Goal: Transaction & Acquisition: Purchase product/service

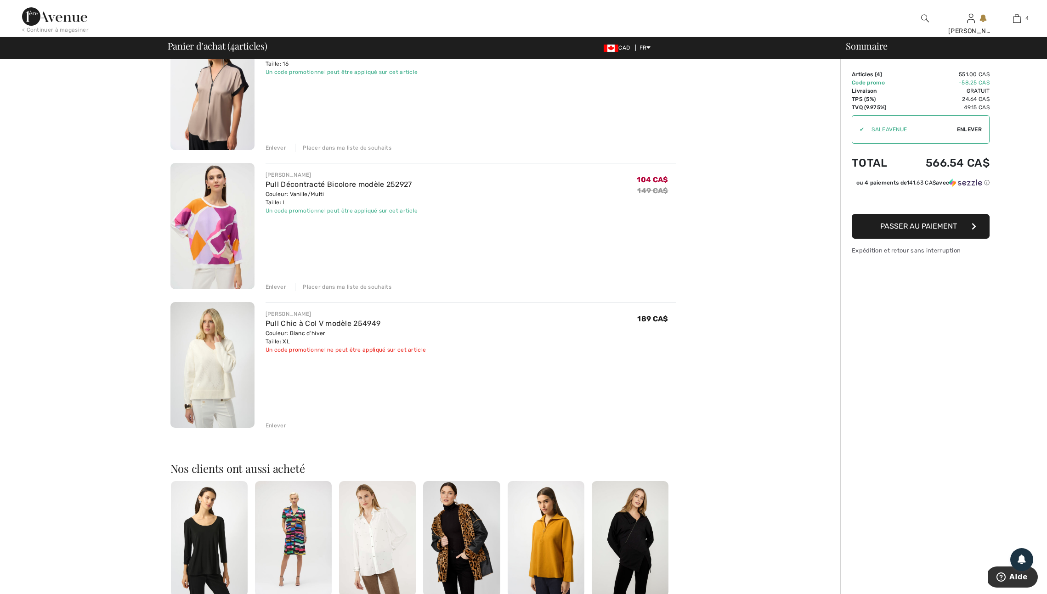
scroll to position [257, 0]
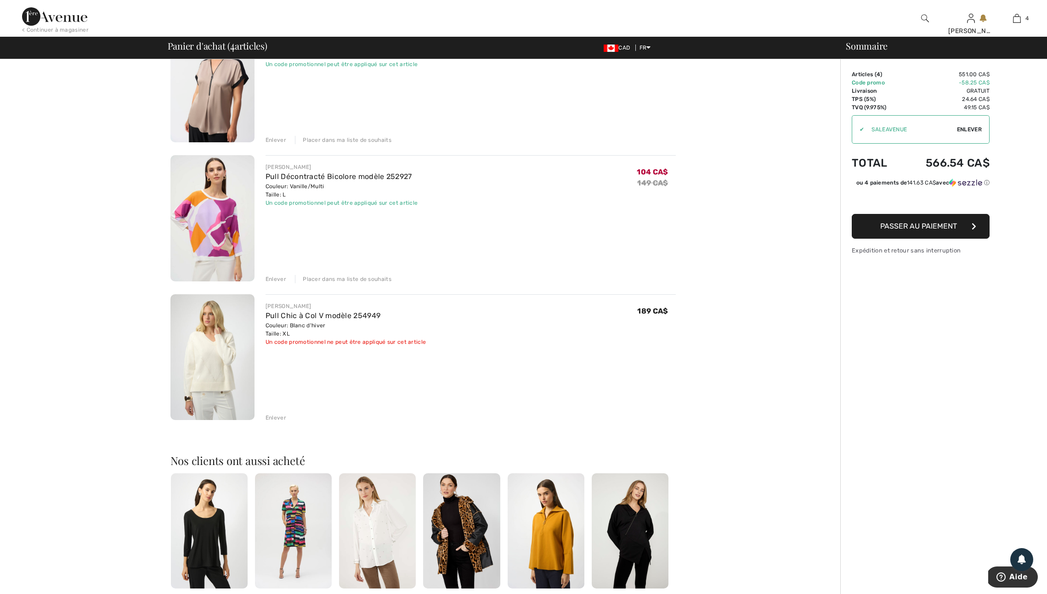
click at [280, 422] on div "Enlever" at bounding box center [276, 418] width 21 height 8
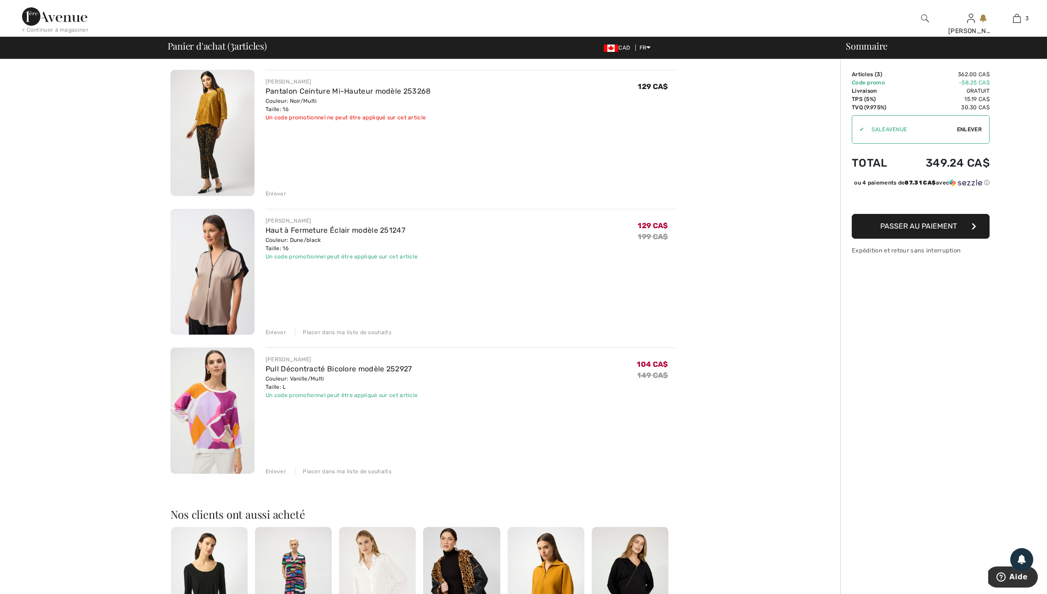
scroll to position [0, 0]
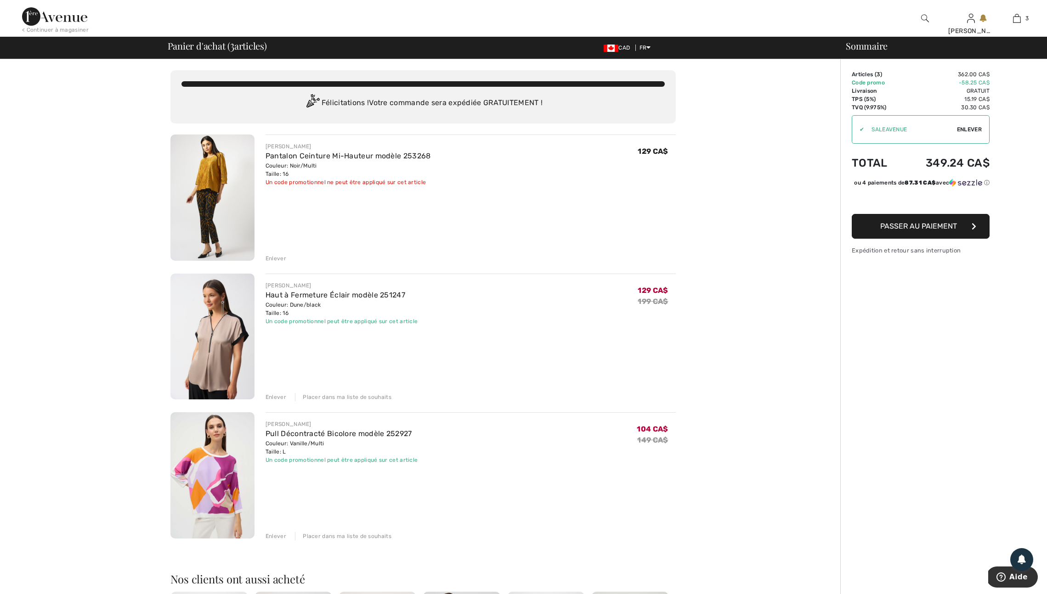
click at [41, 17] on img at bounding box center [54, 16] width 65 height 18
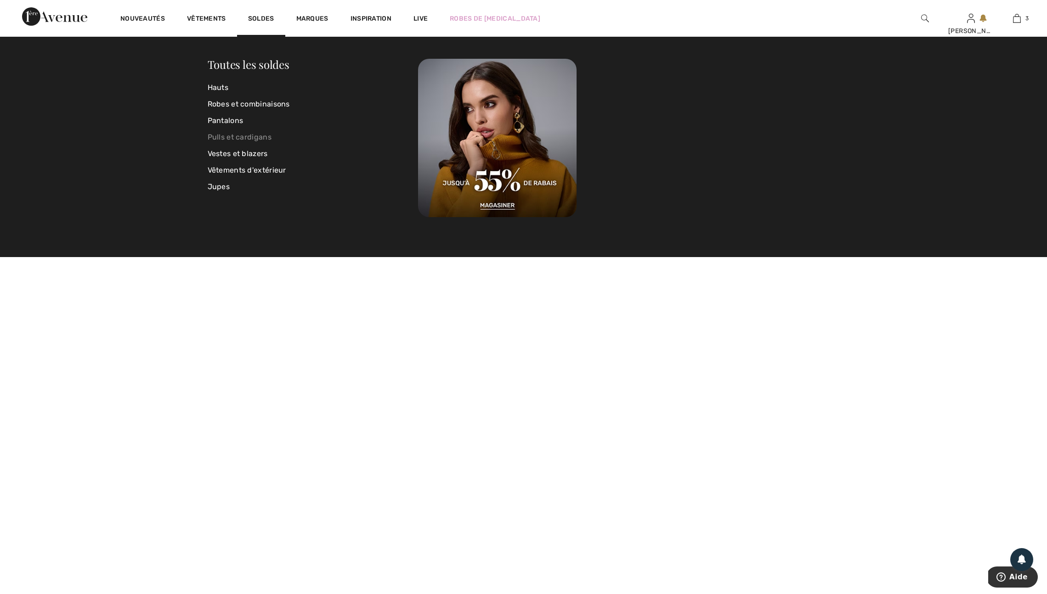
click at [224, 135] on link "Pulls et cardigans" at bounding box center [313, 137] width 211 height 17
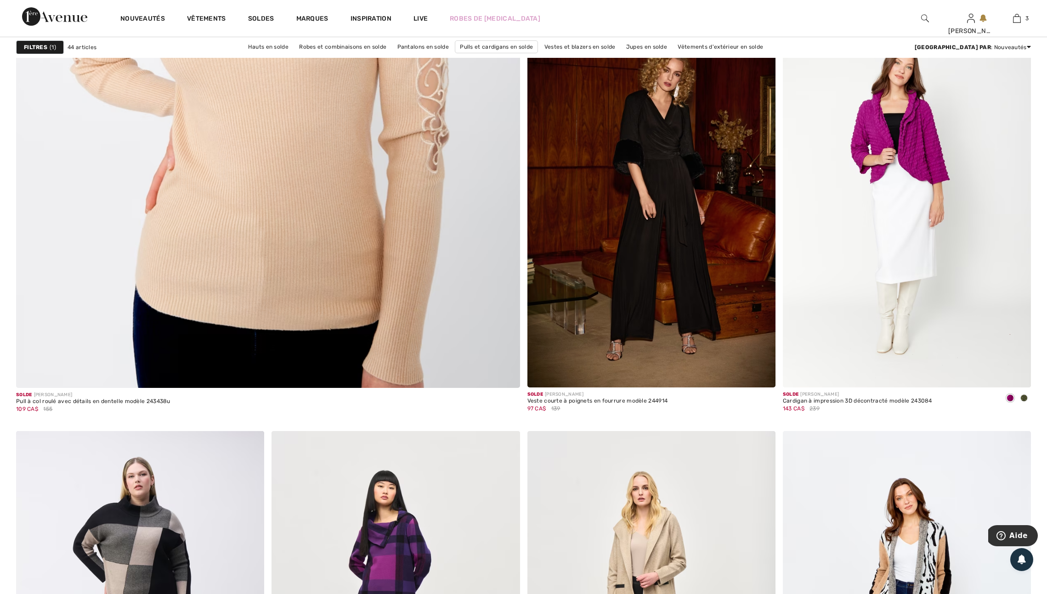
scroll to position [3928, 0]
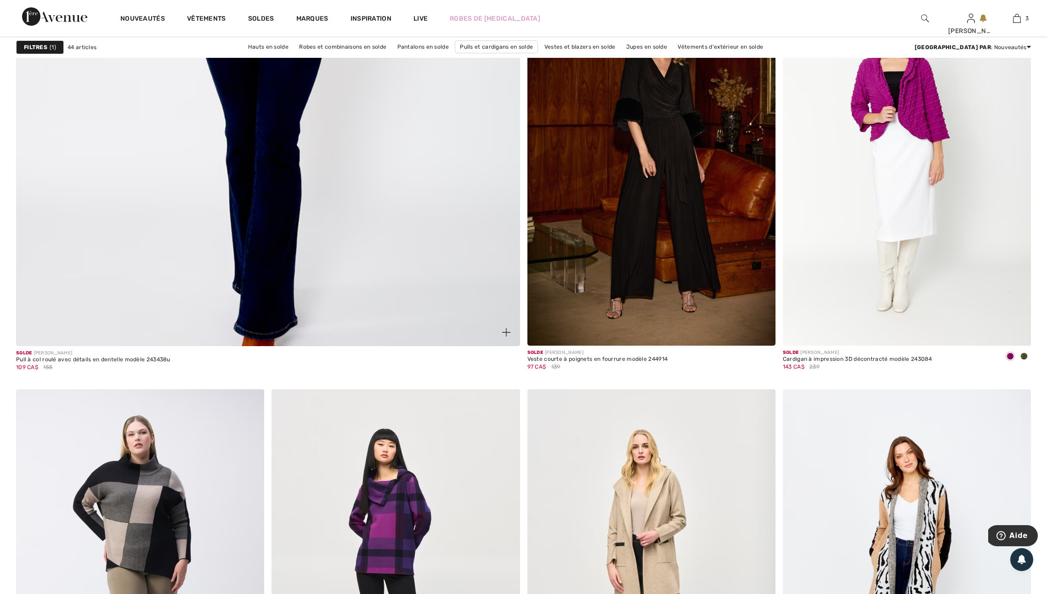
click at [506, 337] on img at bounding box center [506, 332] width 8 height 8
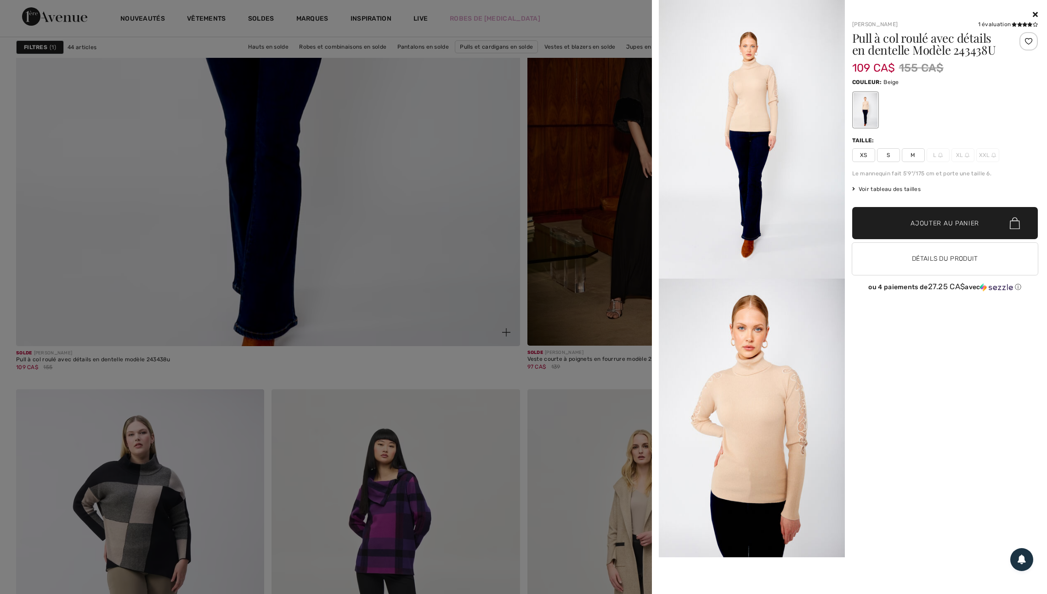
click at [506, 362] on div at bounding box center [523, 297] width 1047 height 594
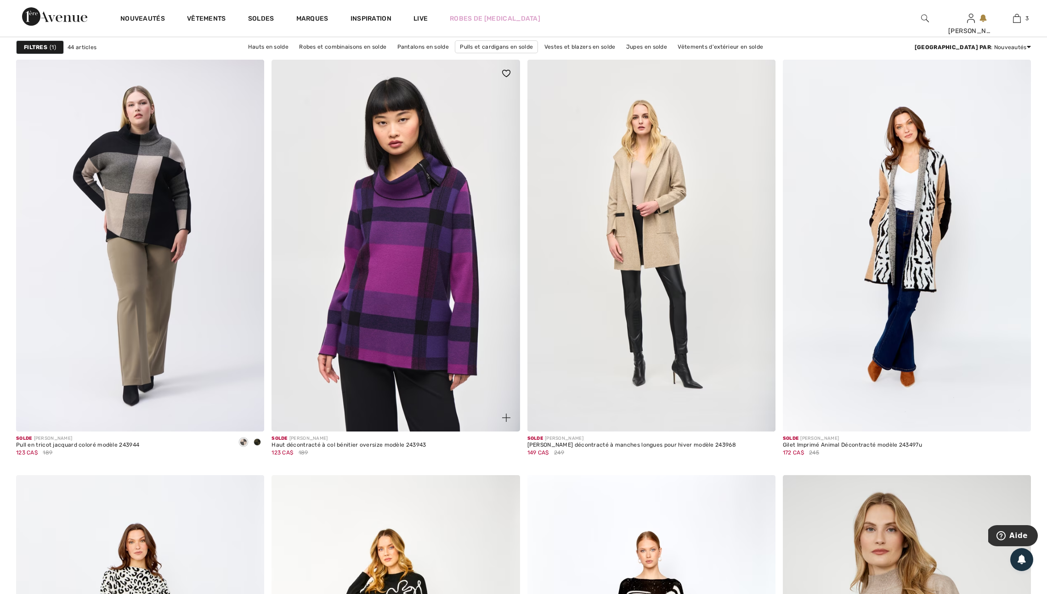
scroll to position [4260, 0]
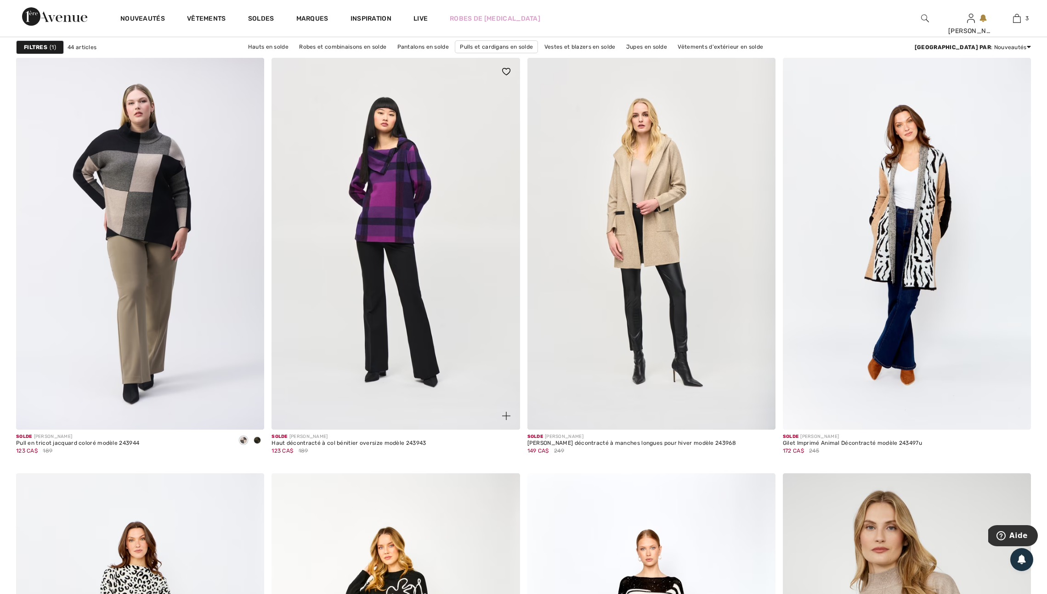
click at [504, 420] on img at bounding box center [506, 416] width 8 height 8
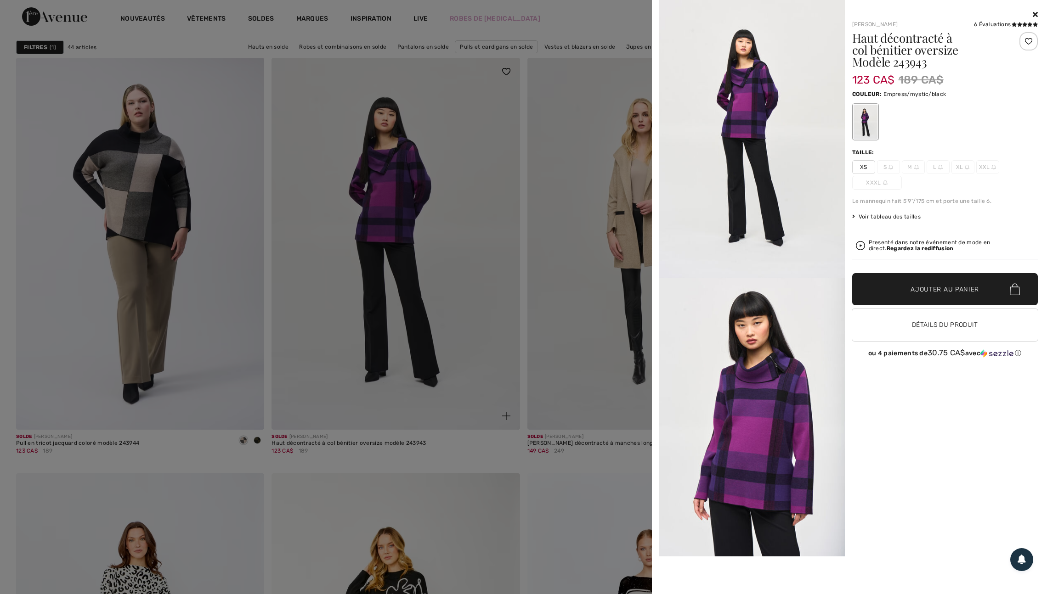
click at [504, 445] on div at bounding box center [523, 297] width 1047 height 594
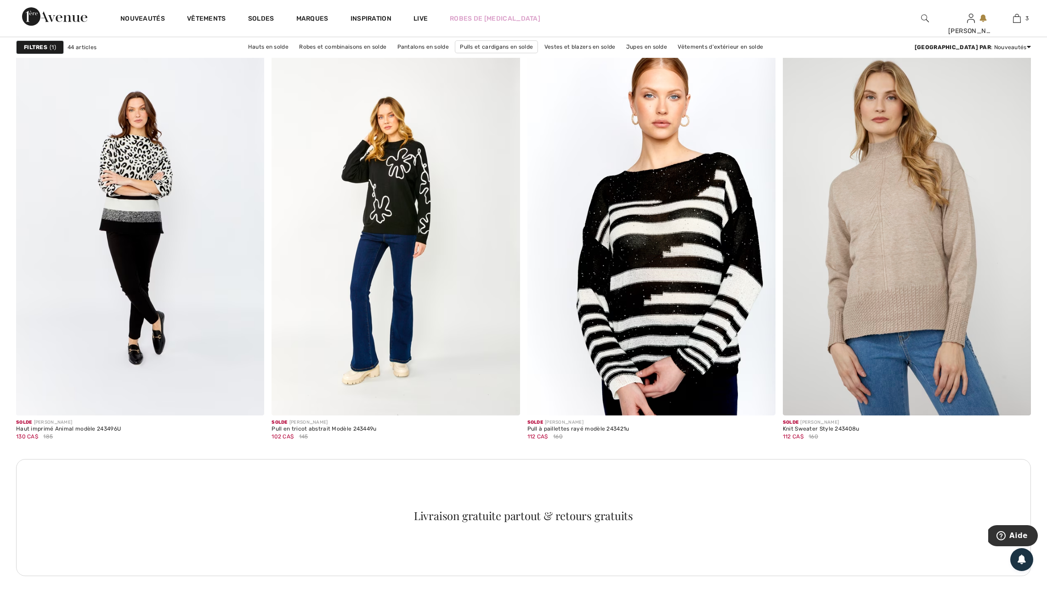
scroll to position [4695, 0]
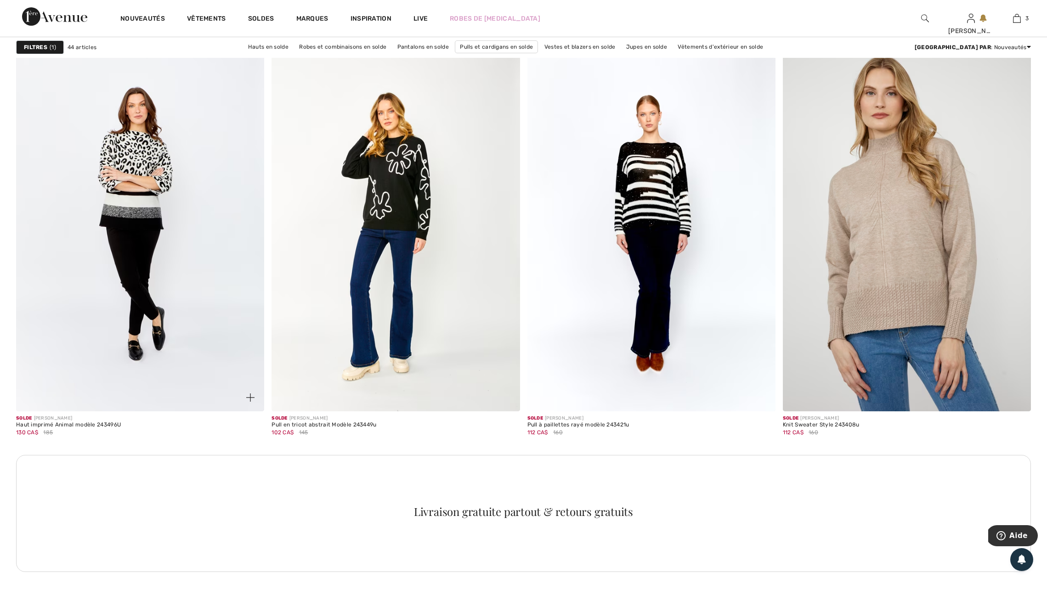
click at [249, 402] on img at bounding box center [250, 398] width 8 height 8
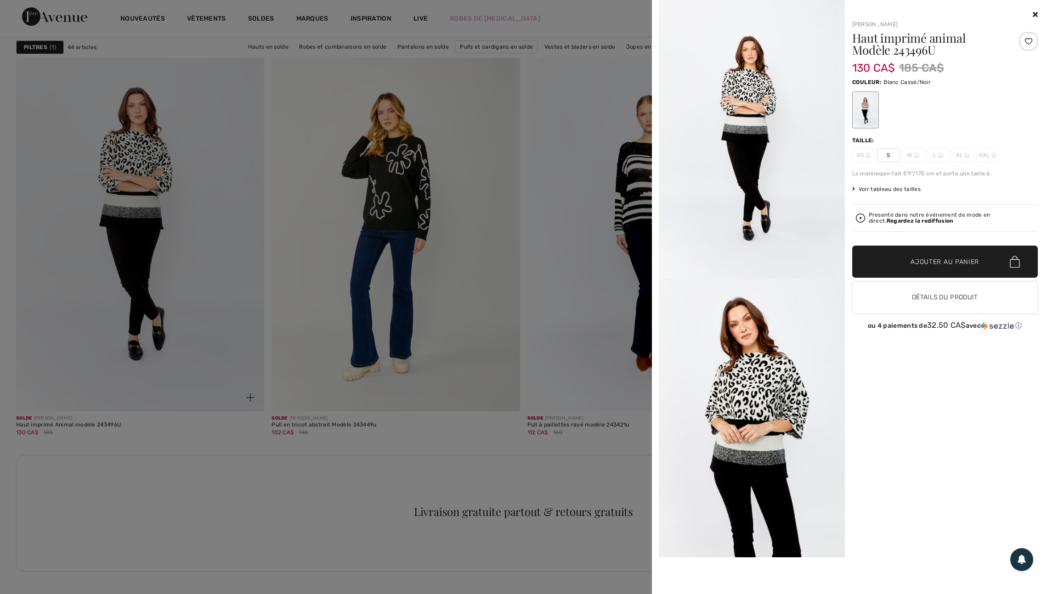
click at [249, 430] on div at bounding box center [523, 297] width 1047 height 594
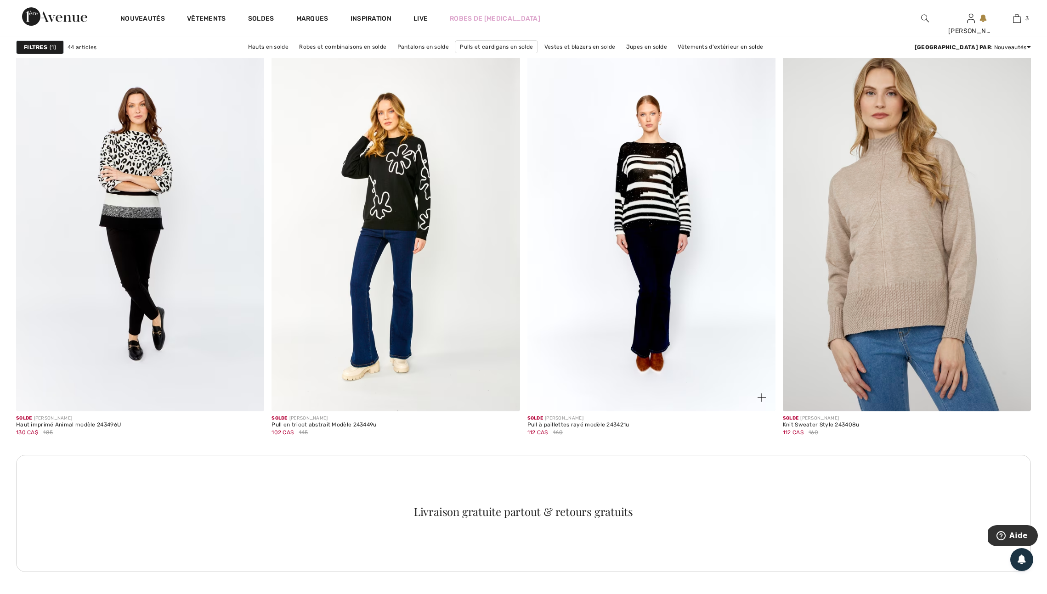
click at [759, 402] on img at bounding box center [761, 398] width 8 height 8
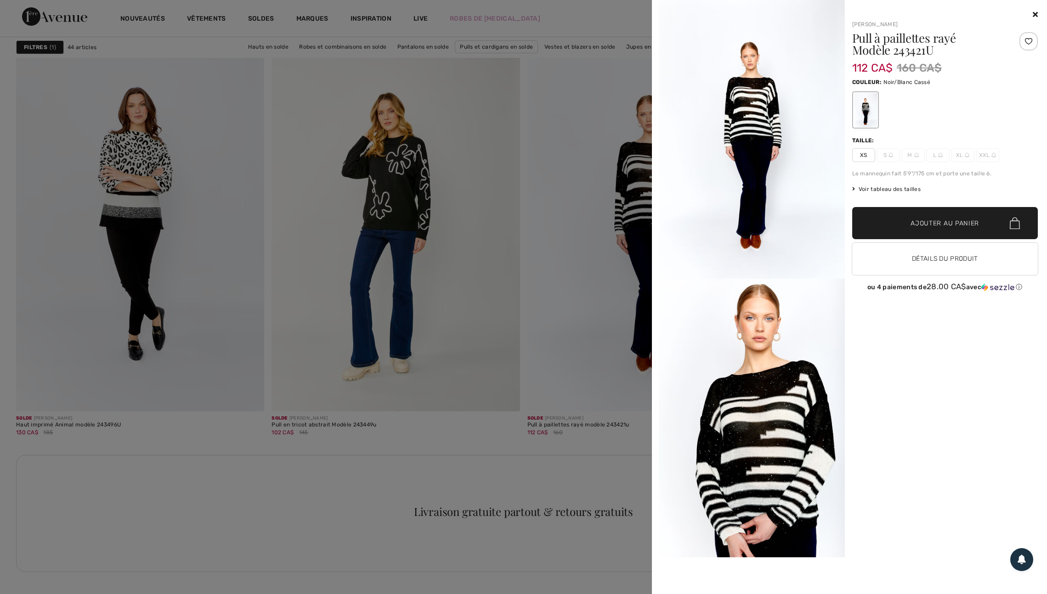
click at [759, 427] on img at bounding box center [752, 418] width 186 height 279
click at [612, 403] on div at bounding box center [523, 297] width 1047 height 594
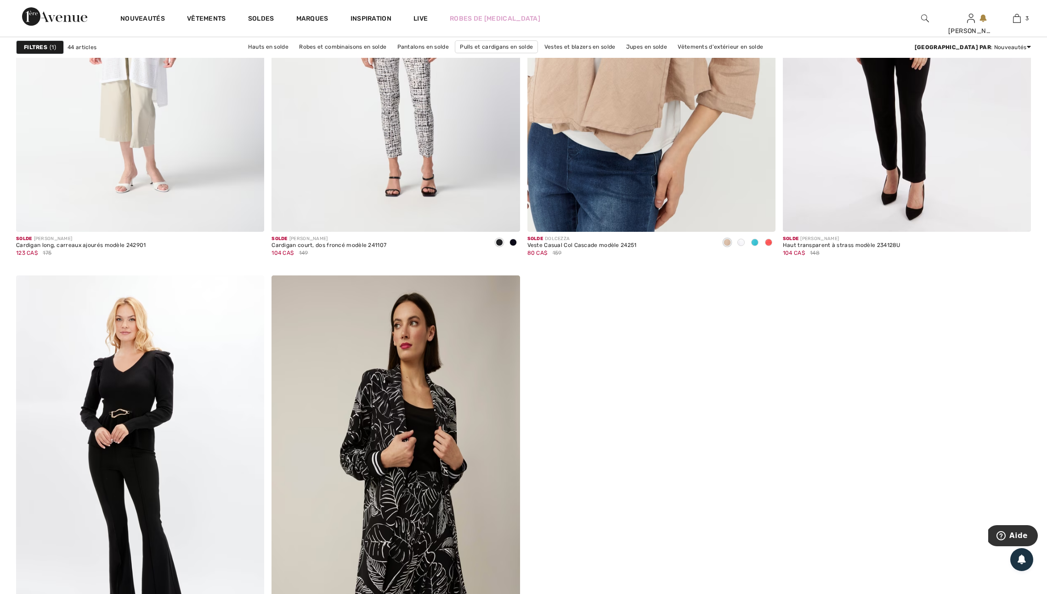
scroll to position [5448, 0]
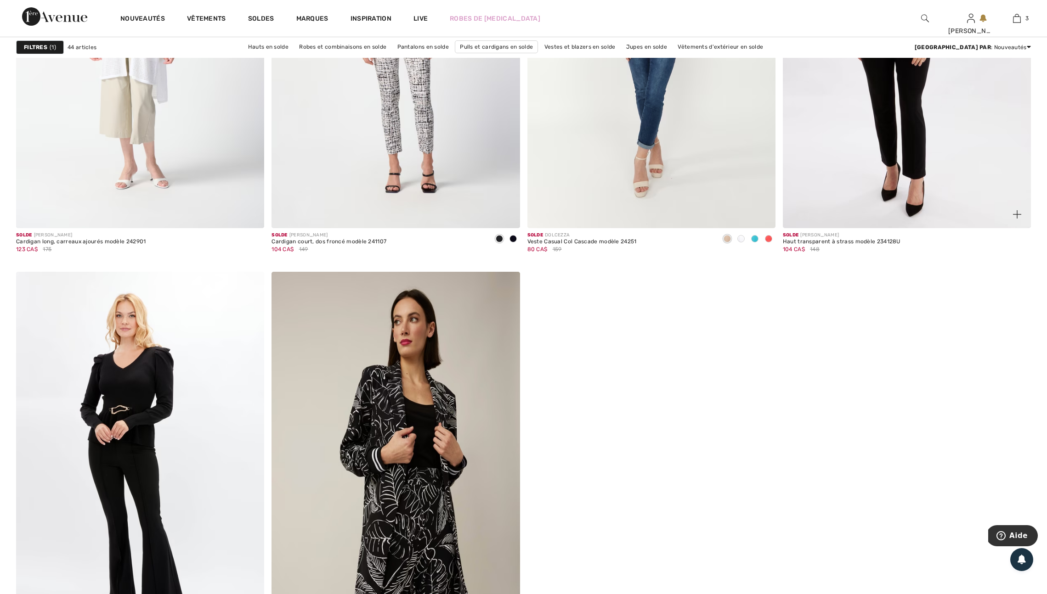
click at [1019, 219] on img at bounding box center [1017, 214] width 8 height 8
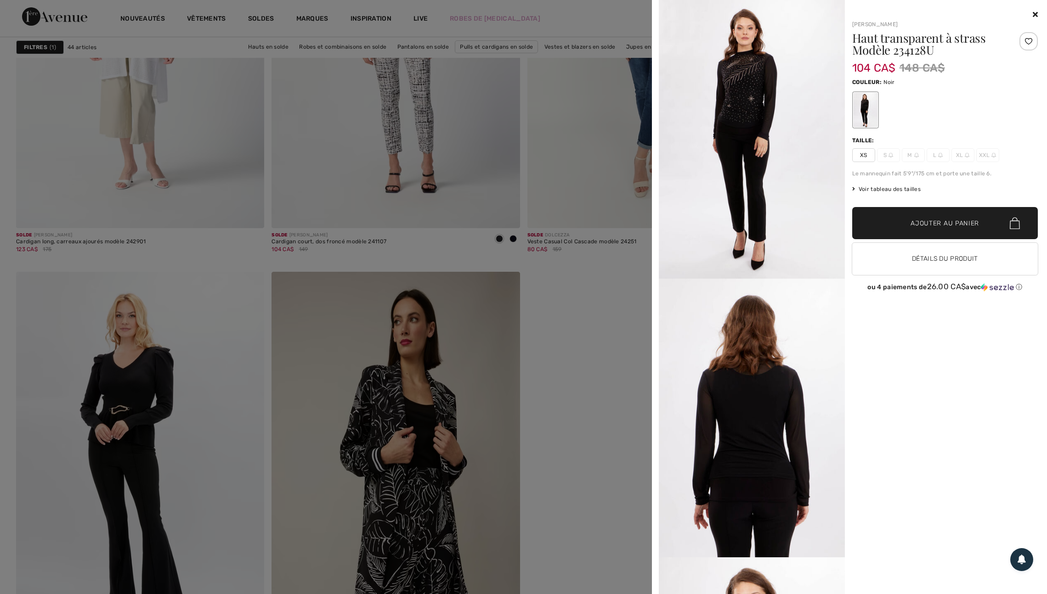
drag, startPoint x: 637, startPoint y: 338, endPoint x: 641, endPoint y: 330, distance: 8.6
click at [637, 338] on div at bounding box center [523, 297] width 1047 height 594
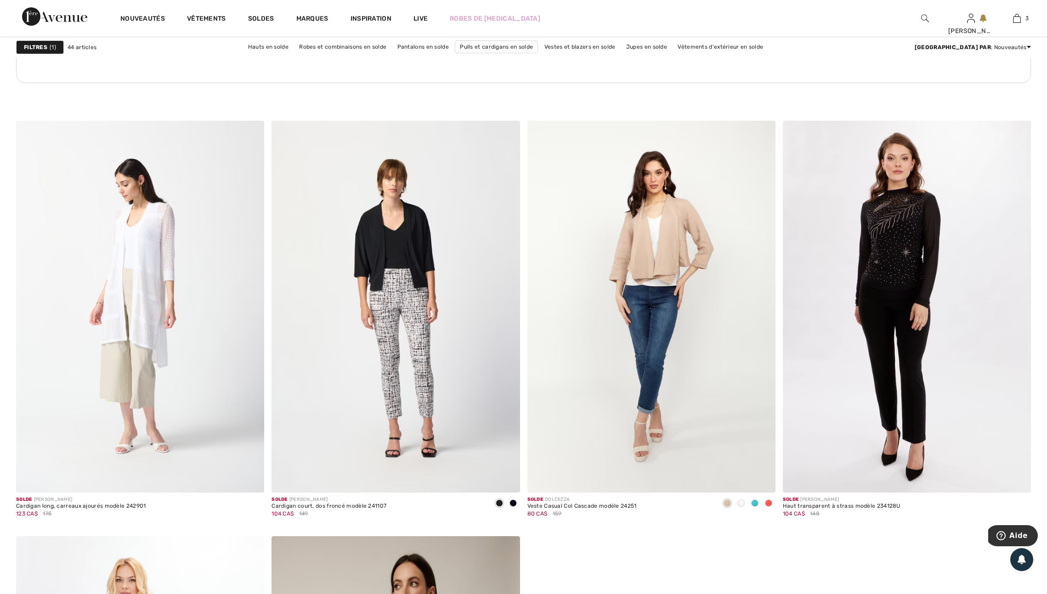
scroll to position [5179, 0]
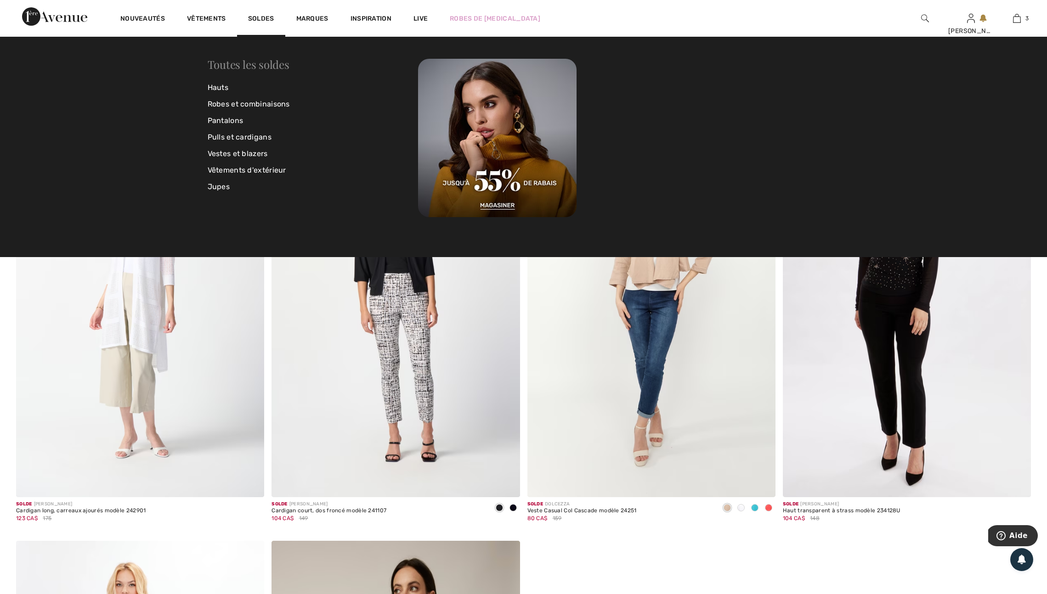
click at [268, 63] on link "Toutes les soldes" at bounding box center [249, 64] width 82 height 15
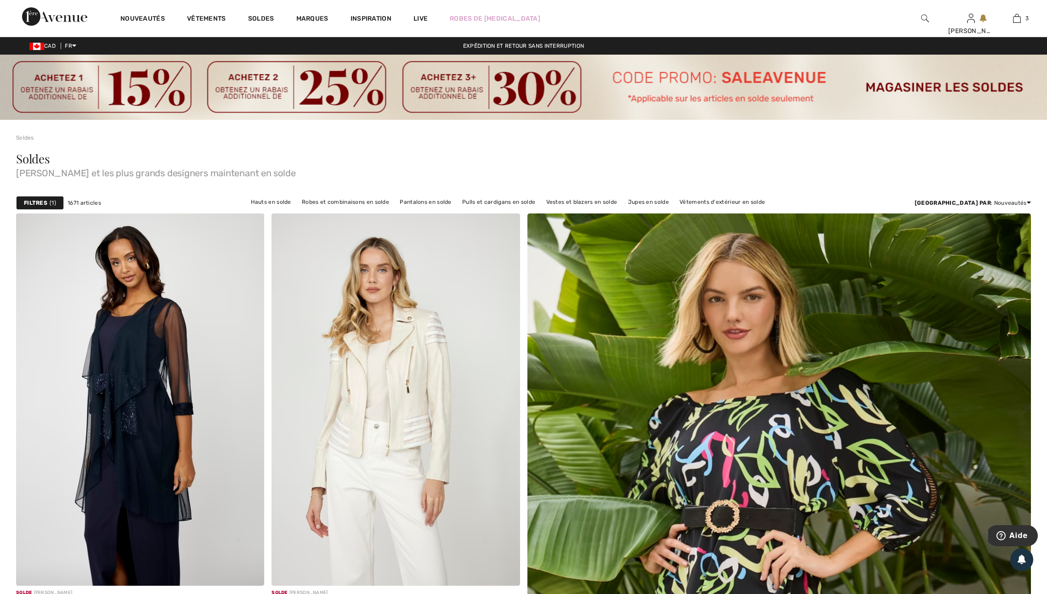
click at [33, 207] on strong "Filtres" at bounding box center [35, 203] width 23 height 8
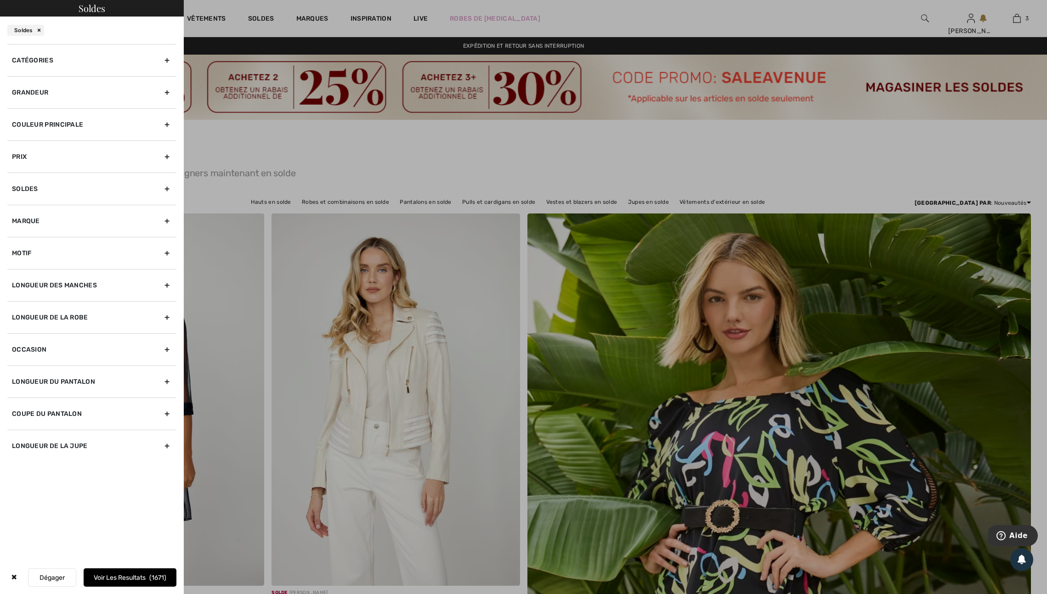
click at [162, 105] on div "Grandeur" at bounding box center [91, 92] width 169 height 32
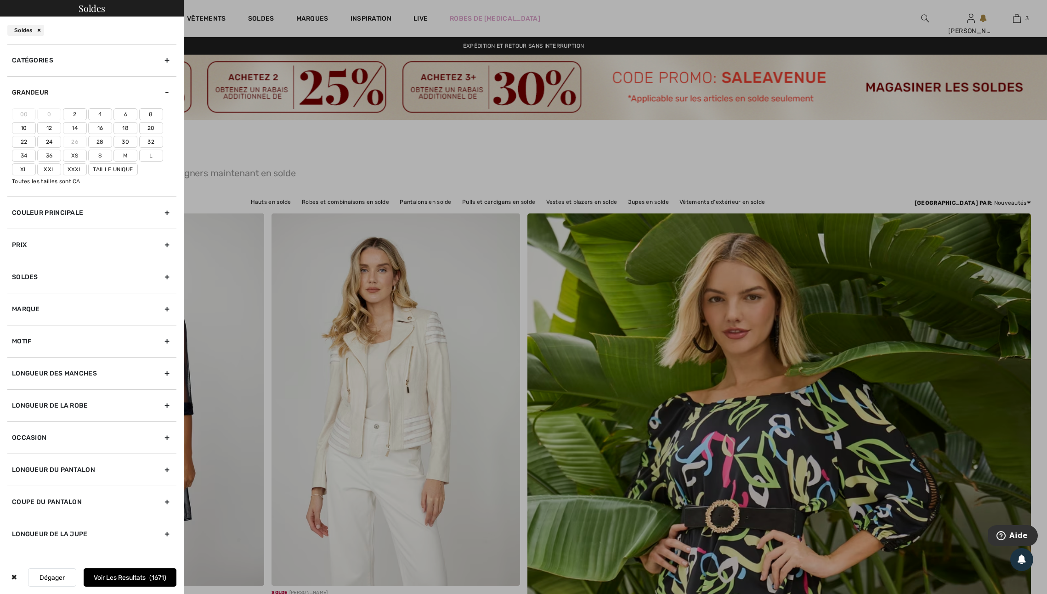
click at [102, 134] on label "16" at bounding box center [100, 128] width 24 height 12
click at [0, 0] on input"] "16" at bounding box center [0, 0] width 0 height 0
click at [30, 175] on label "Xl" at bounding box center [24, 170] width 24 height 12
click at [0, 0] on input"] "Xl" at bounding box center [0, 0] width 0 height 0
click at [164, 293] on div "Soldes" at bounding box center [91, 277] width 169 height 32
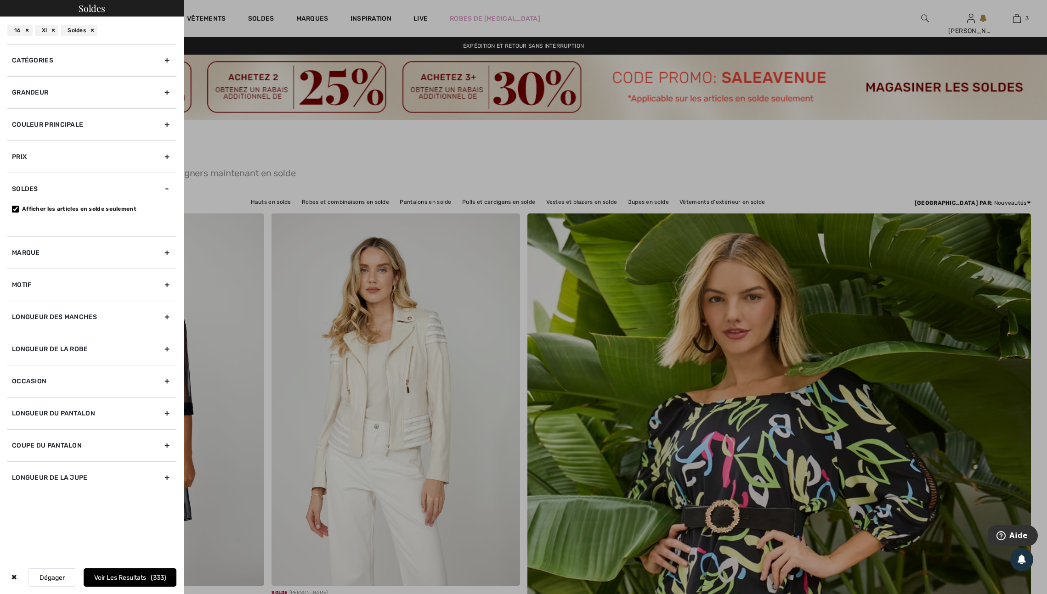
click at [162, 269] on div "Marque" at bounding box center [91, 253] width 169 height 32
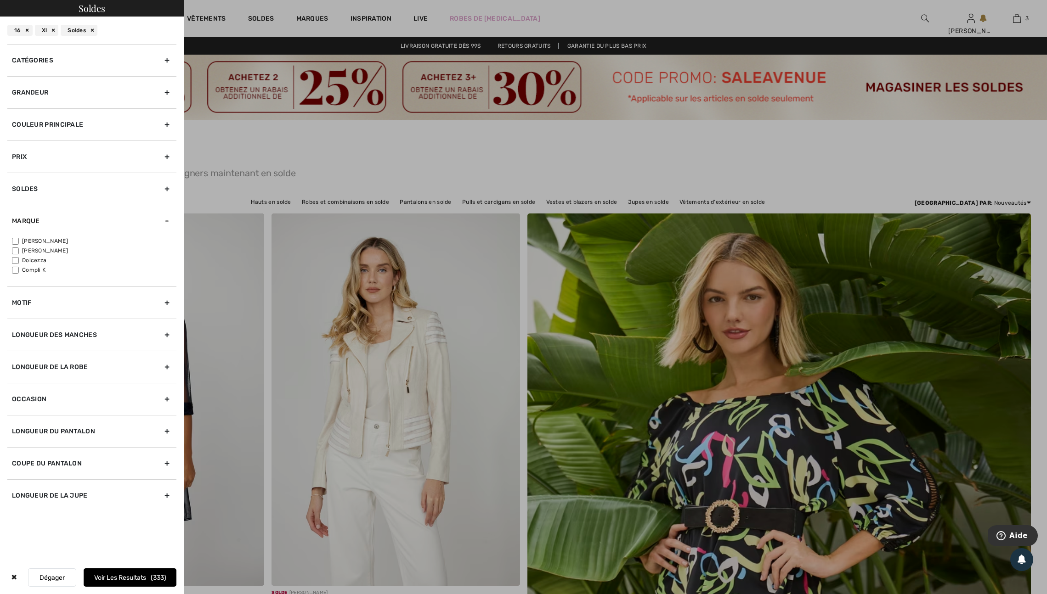
scroll to position [64, 0]
click at [162, 447] on div "Longueur du pantalon" at bounding box center [91, 431] width 169 height 32
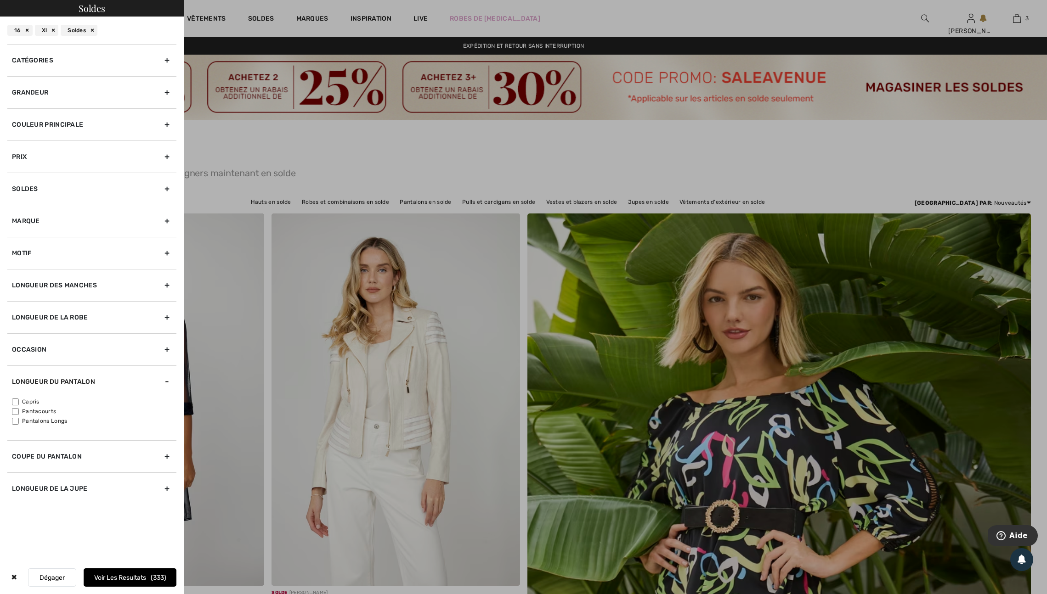
scroll to position [55, 0]
click at [17, 415] on input"] "Pantacourts" at bounding box center [15, 411] width 7 height 7
checkbox input"] "true"
drag, startPoint x: 132, startPoint y: 569, endPoint x: 137, endPoint y: 567, distance: 5.1
click at [132, 569] on button "Voir les resultats 25" at bounding box center [130, 578] width 93 height 18
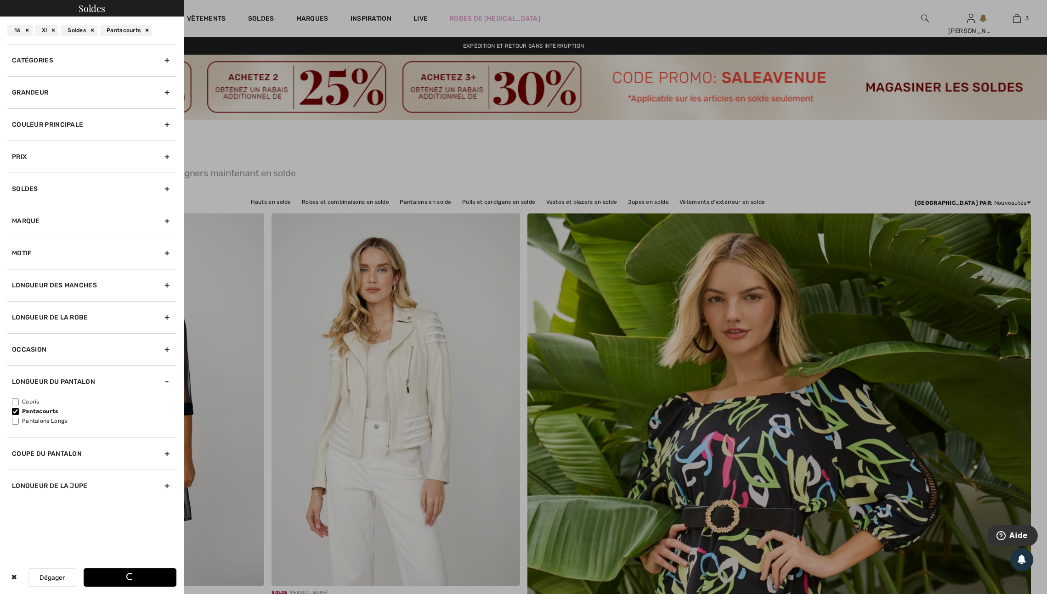
scroll to position [50, 0]
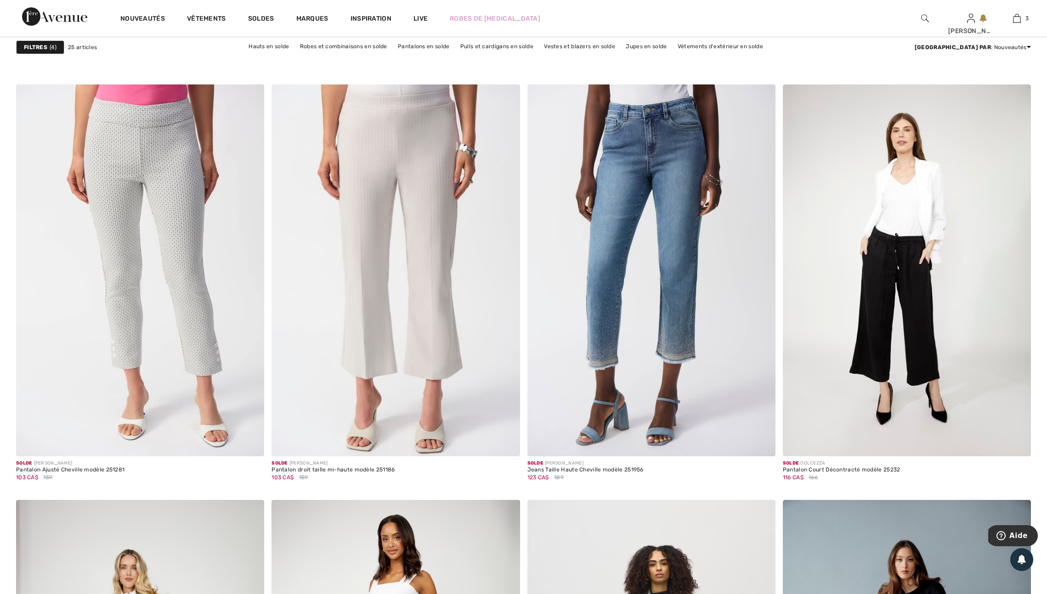
scroll to position [2000, 0]
click at [42, 46] on strong "Filtres" at bounding box center [35, 47] width 23 height 8
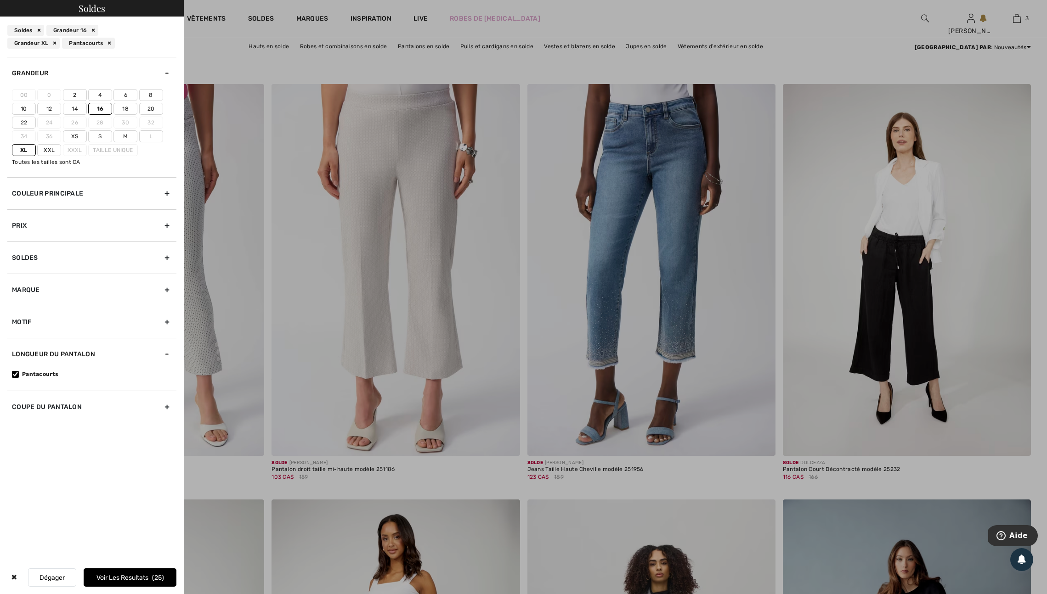
click at [18, 378] on input"] "Pantacourts" at bounding box center [15, 374] width 7 height 7
checkbox input"] "false"
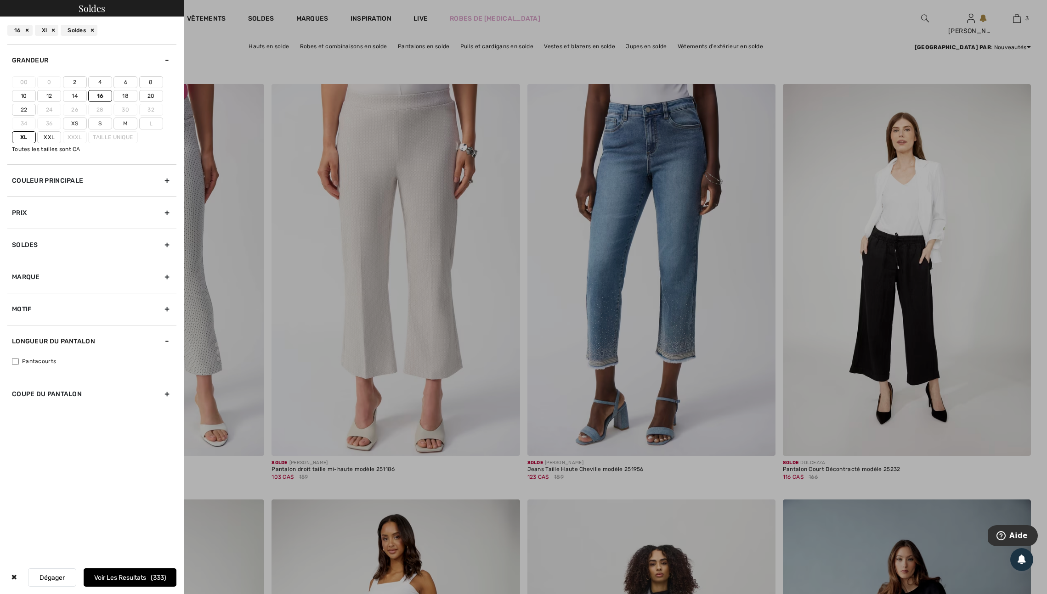
click at [164, 197] on div "Couleur Principale" at bounding box center [91, 180] width 169 height 32
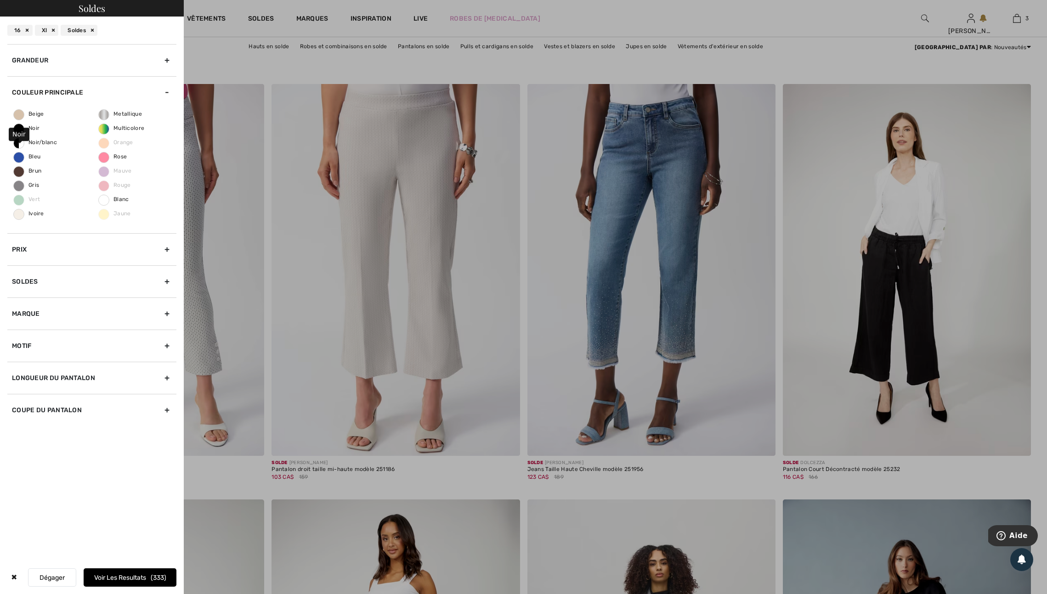
click at [22, 131] on span "Noir" at bounding box center [27, 128] width 26 height 6
click at [0, 0] on input "Noir" at bounding box center [0, 0] width 0 height 0
click at [104, 206] on label "Blanc" at bounding box center [103, 200] width 11 height 11
click at [0, 0] on input "Blanc" at bounding box center [0, 0] width 0 height 0
click at [136, 571] on button "Voir les resultats 88" at bounding box center [130, 578] width 93 height 18
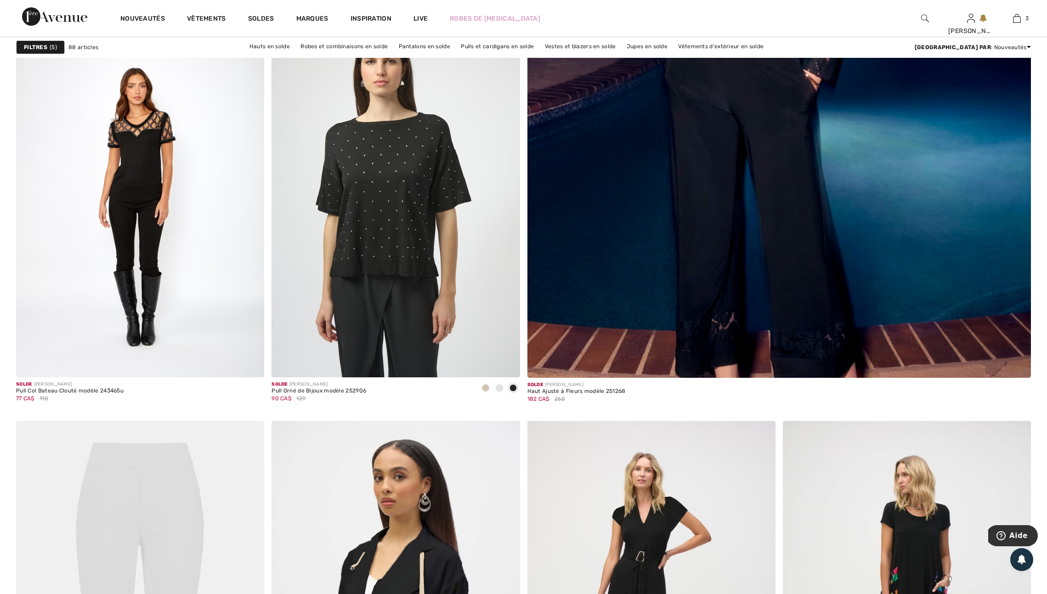
scroll to position [612, 0]
click at [485, 391] on span at bounding box center [485, 387] width 7 height 7
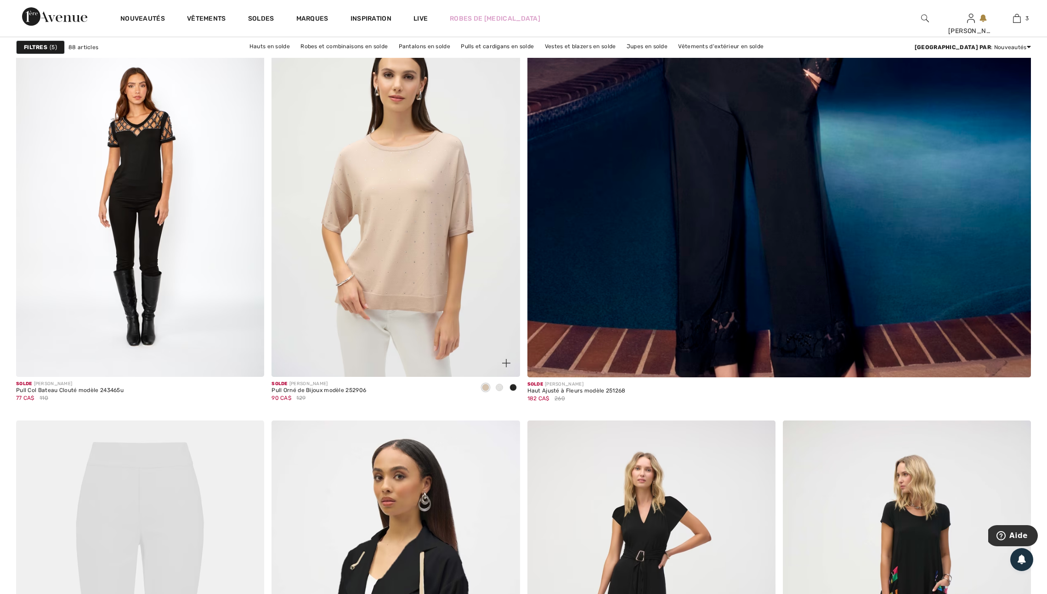
click at [505, 367] on img at bounding box center [506, 363] width 8 height 8
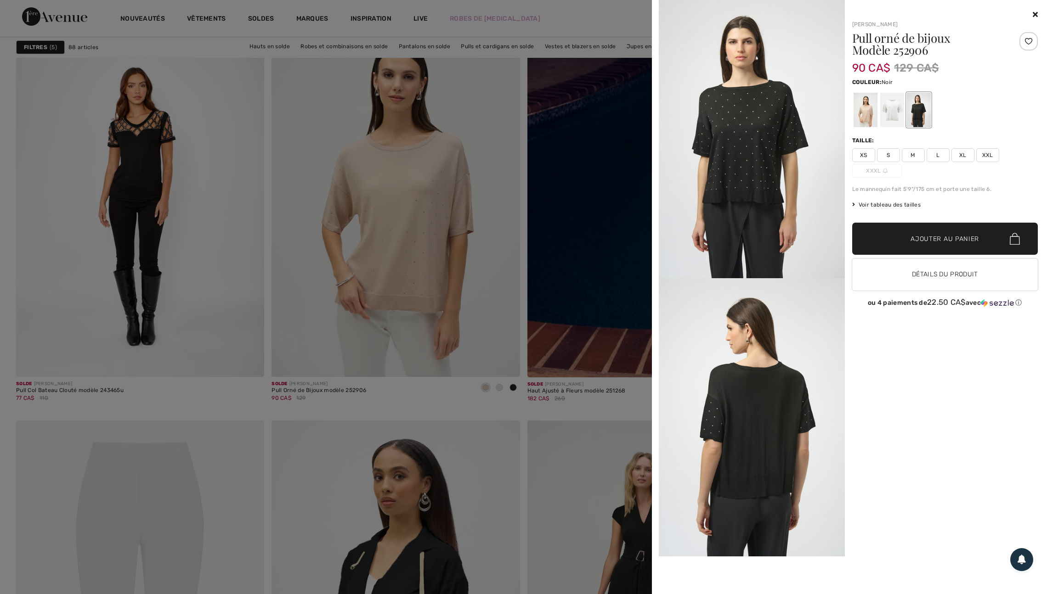
click at [964, 159] on span "XL" at bounding box center [962, 155] width 23 height 14
click at [949, 244] on span "Ajouter au panier" at bounding box center [944, 239] width 68 height 10
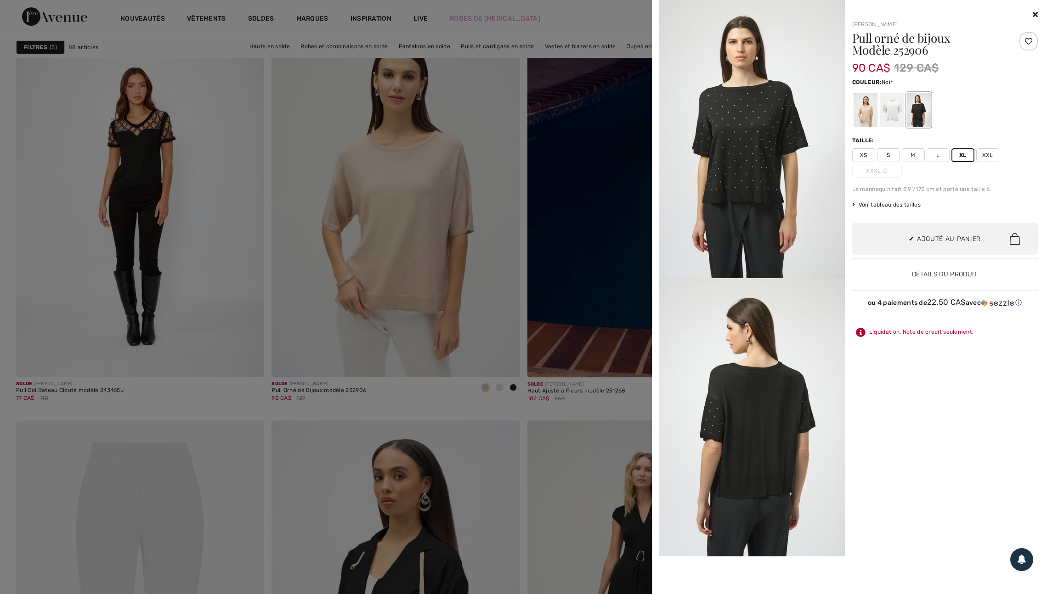
scroll to position [198, 0]
click at [1028, 40] on div at bounding box center [1028, 41] width 18 height 18
click at [900, 116] on div at bounding box center [892, 110] width 24 height 34
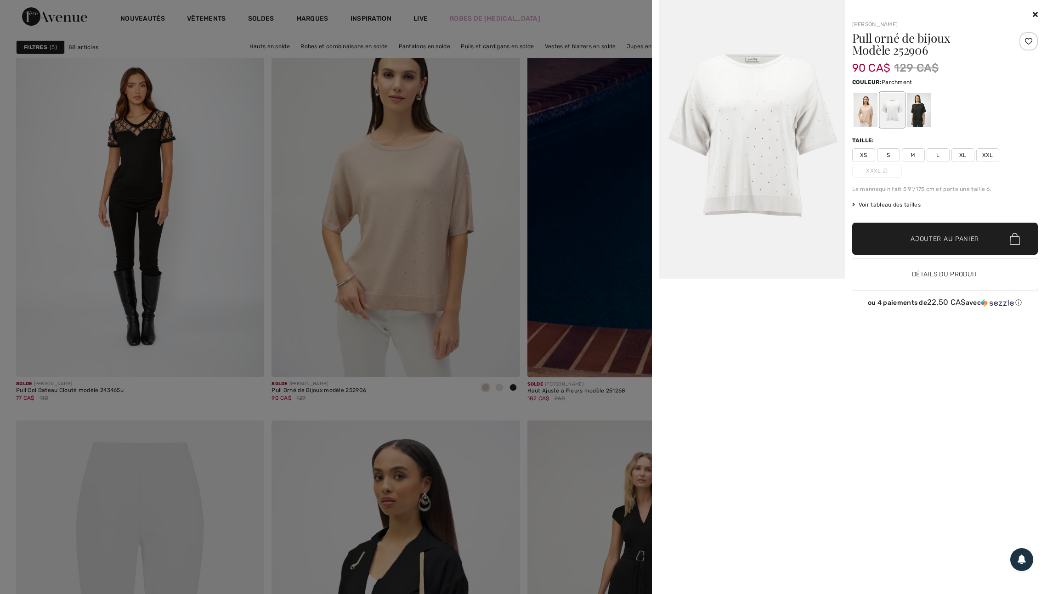
click at [863, 115] on div at bounding box center [865, 110] width 24 height 34
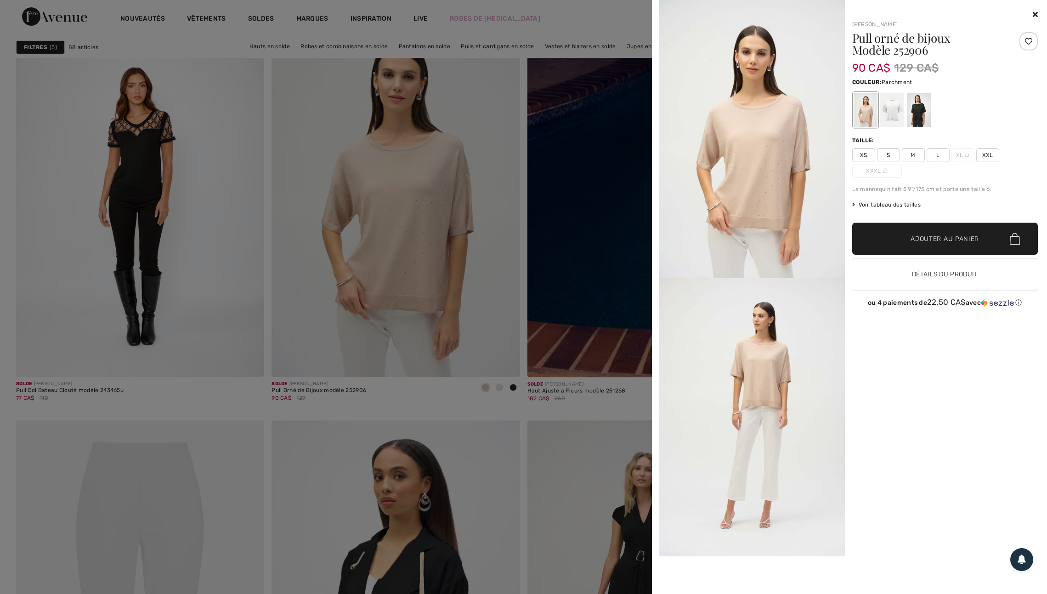
click at [488, 276] on div at bounding box center [523, 297] width 1047 height 594
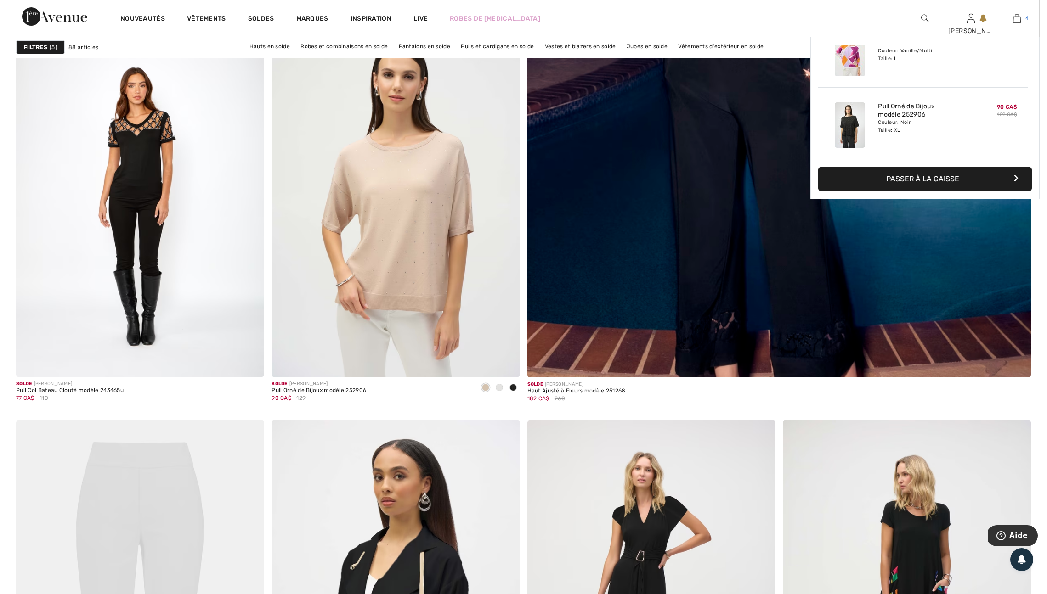
click at [1017, 15] on img at bounding box center [1017, 18] width 8 height 11
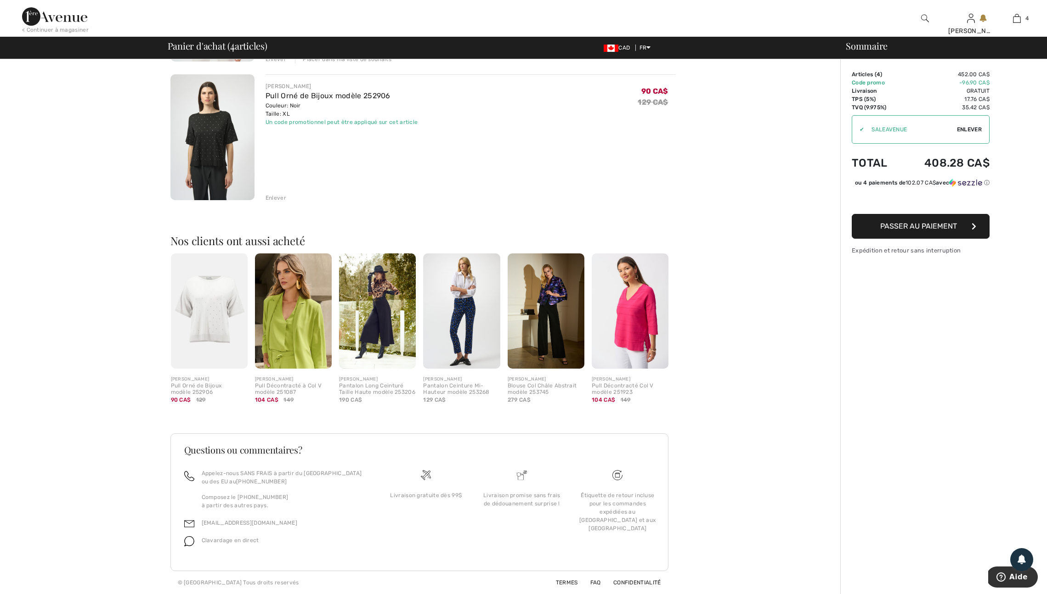
scroll to position [505, 0]
click at [279, 194] on div "Enlever" at bounding box center [276, 198] width 21 height 8
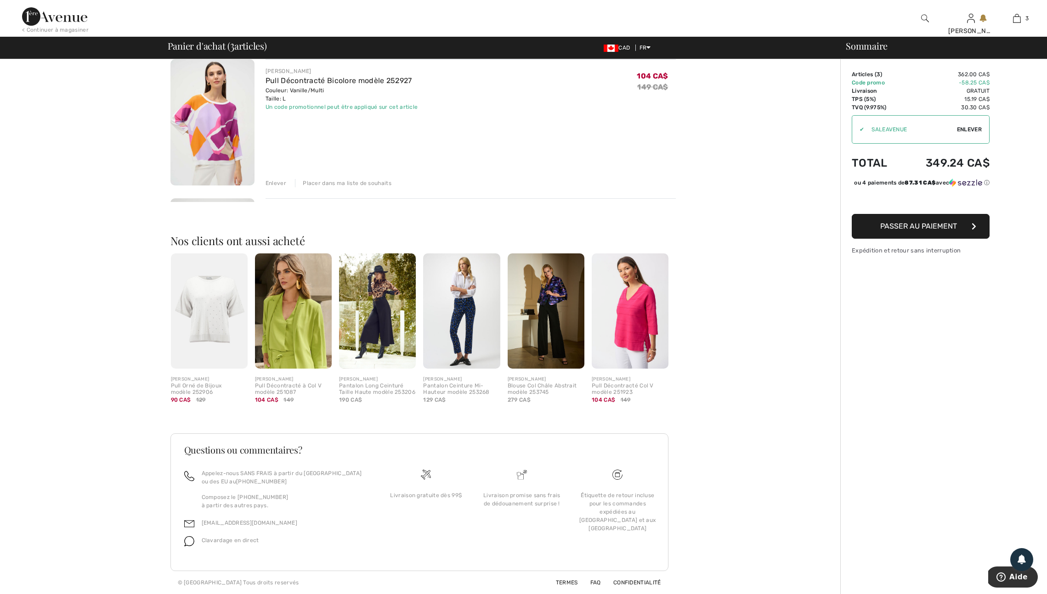
scroll to position [393, 0]
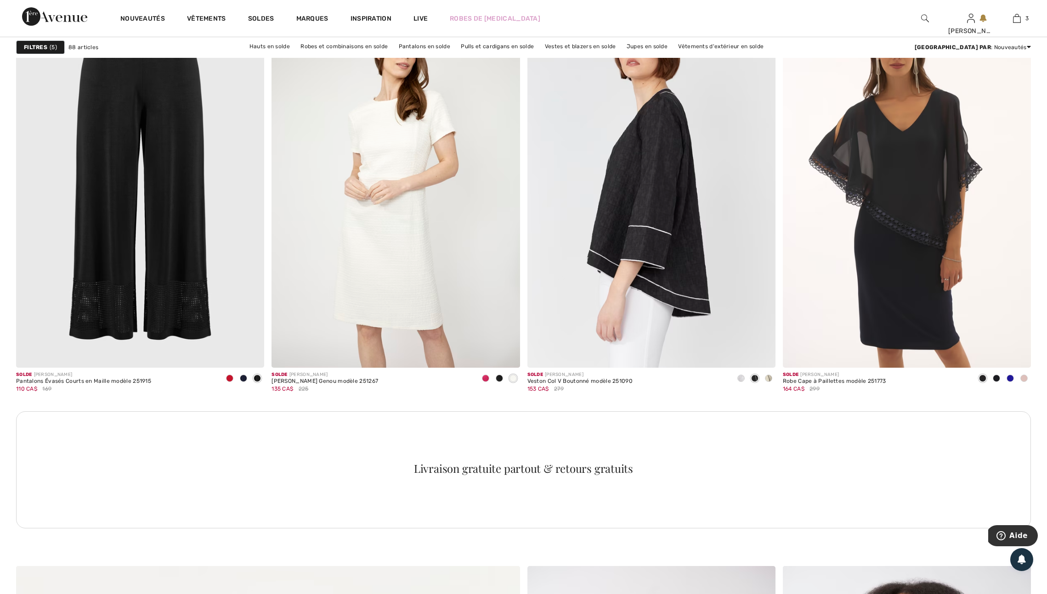
scroll to position [2920, 0]
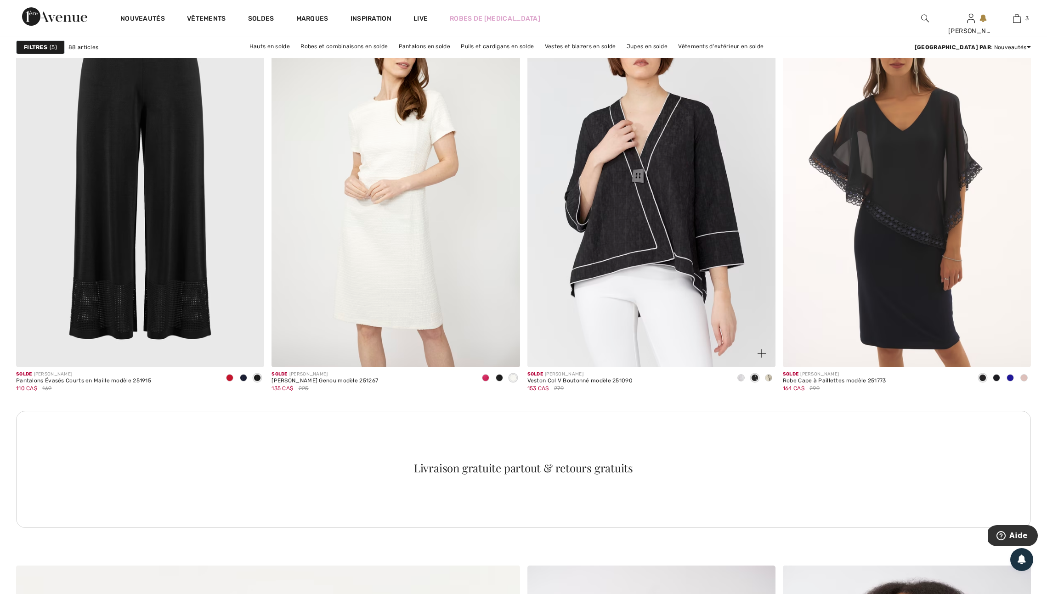
click at [741, 382] on span at bounding box center [740, 377] width 7 height 7
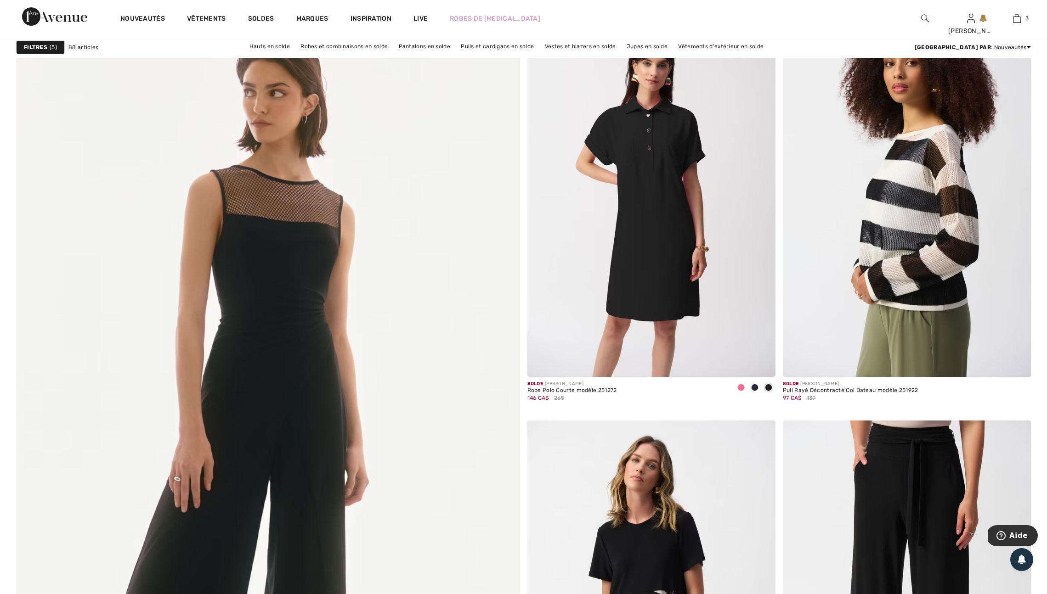
scroll to position [3482, 0]
click at [741, 391] on span at bounding box center [740, 387] width 7 height 7
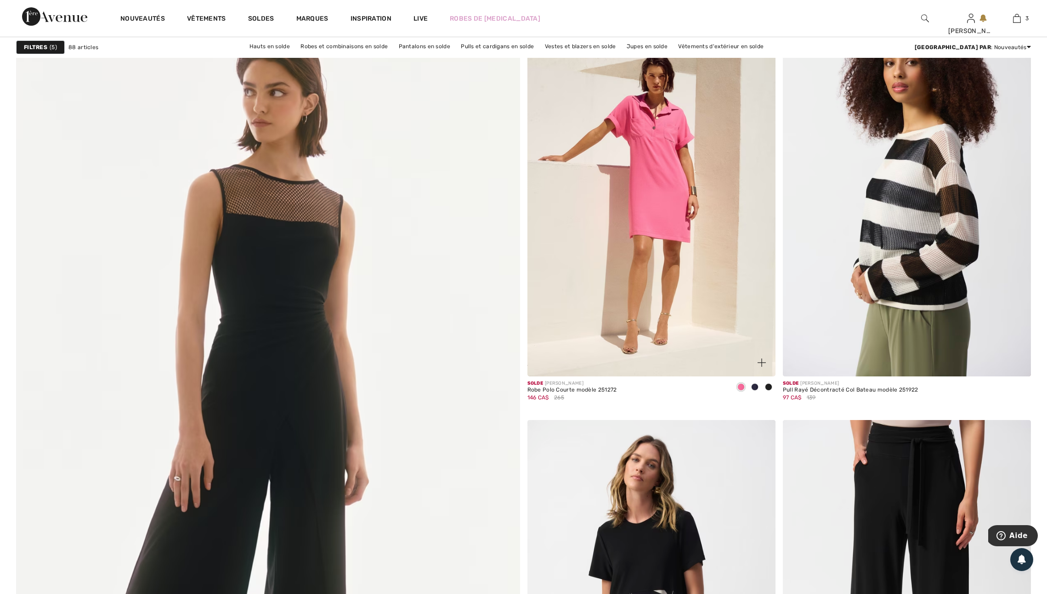
click at [762, 367] on img at bounding box center [761, 363] width 8 height 8
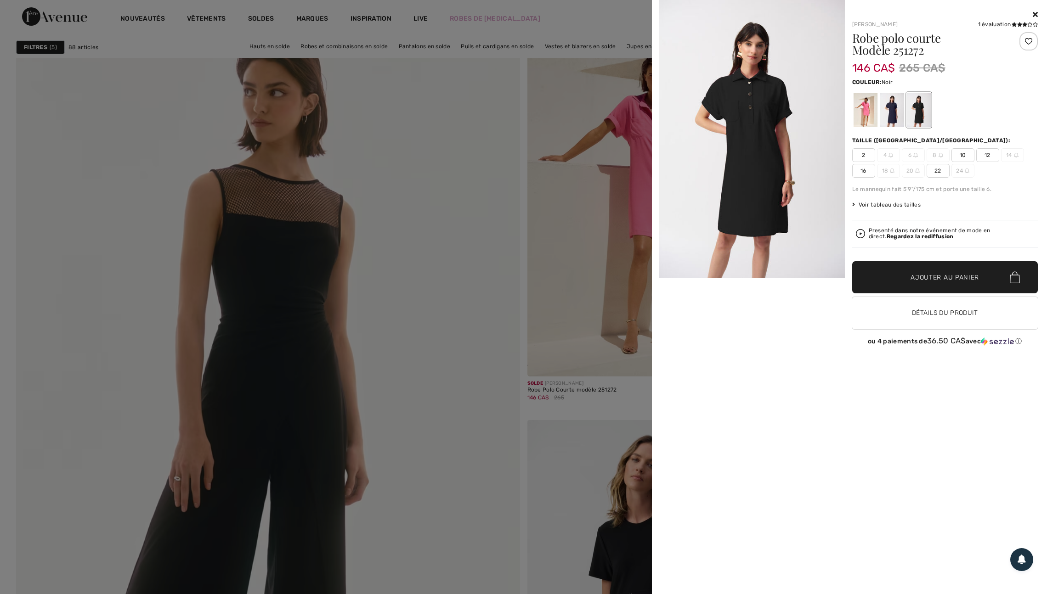
click at [863, 174] on span "16" at bounding box center [863, 171] width 23 height 14
click at [482, 260] on div at bounding box center [523, 297] width 1047 height 594
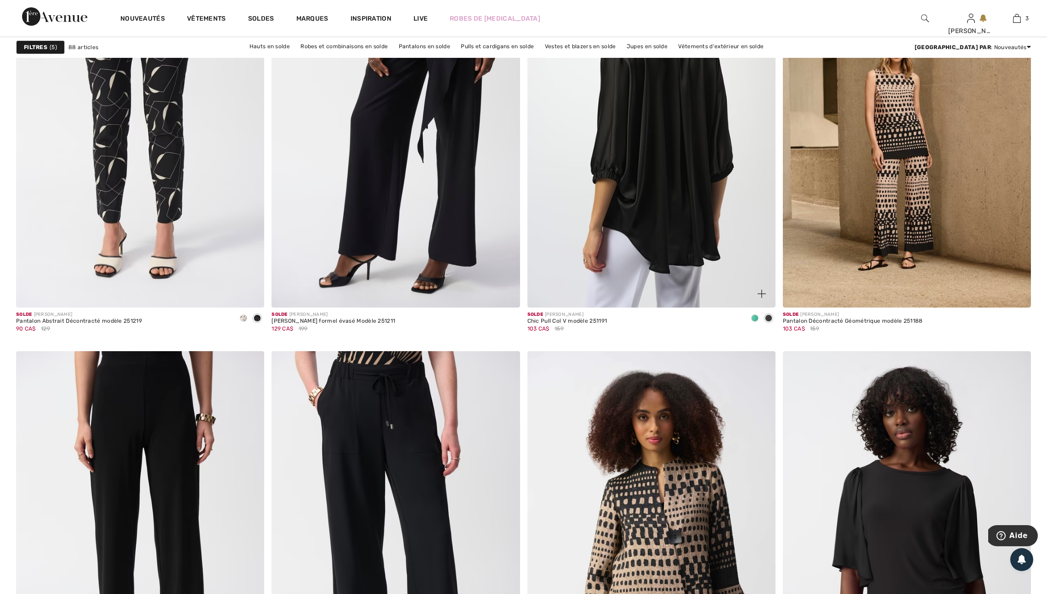
scroll to position [4383, 0]
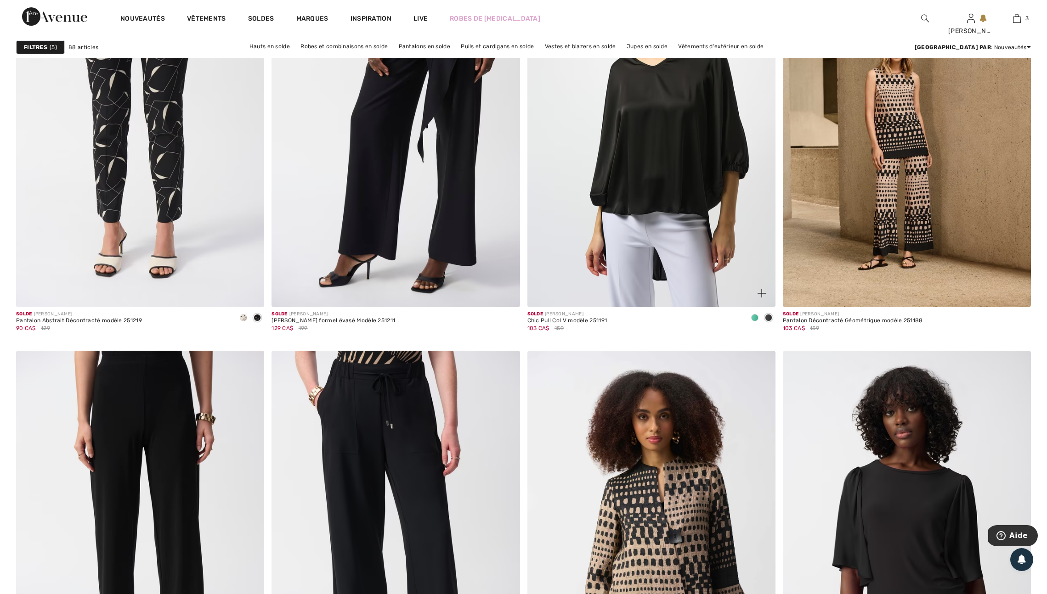
click at [753, 322] on span at bounding box center [754, 317] width 7 height 7
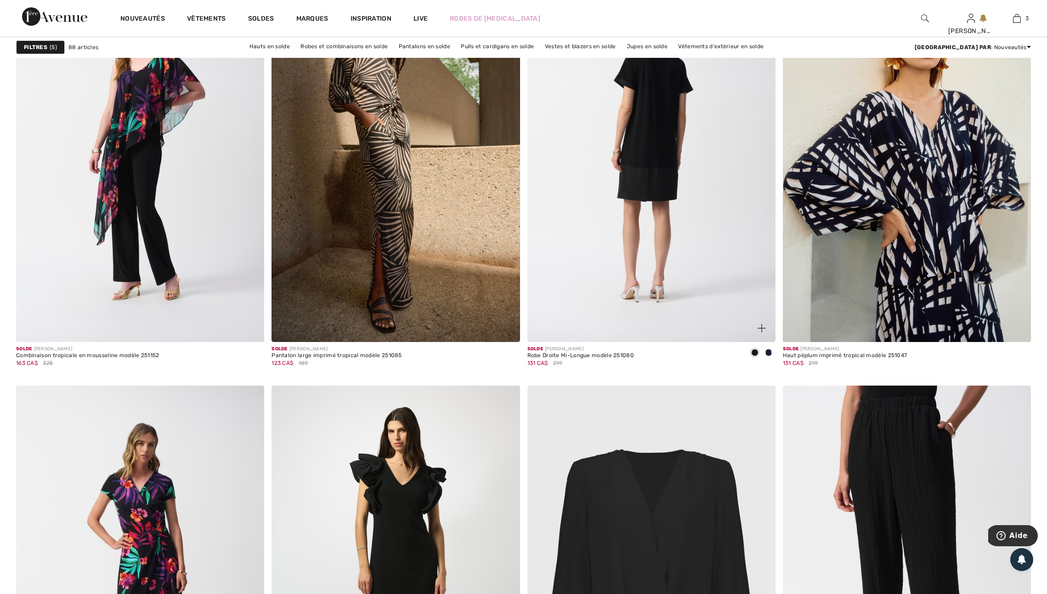
scroll to position [5335, 0]
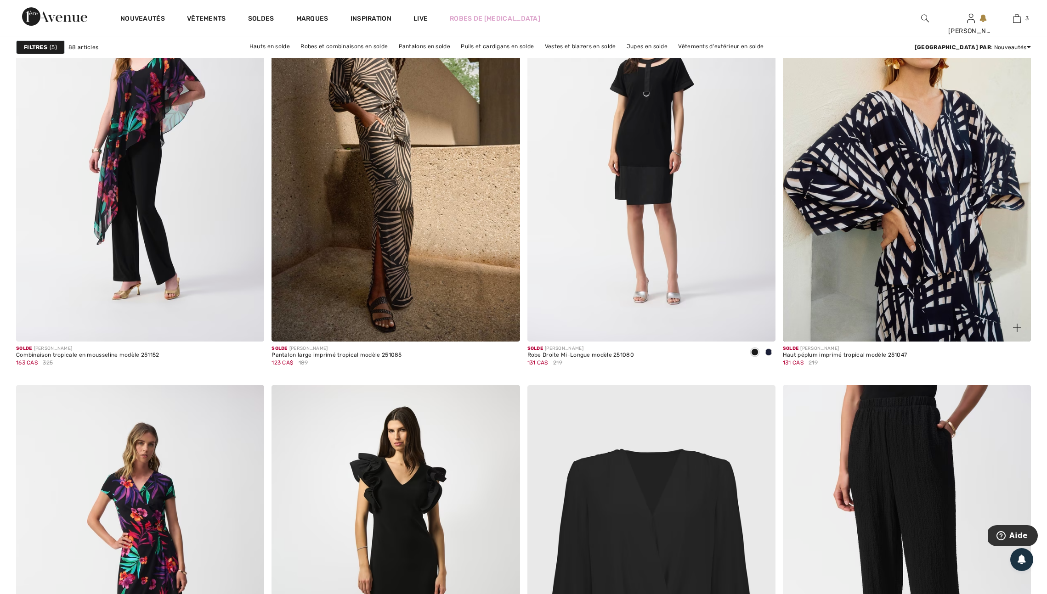
click at [1014, 332] on img at bounding box center [1017, 328] width 8 height 8
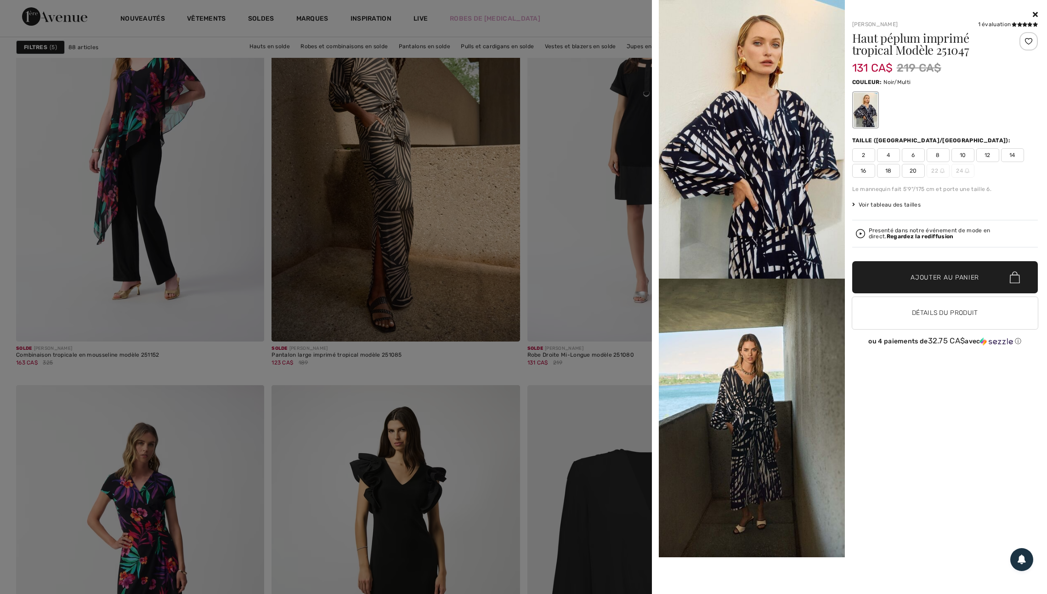
click at [867, 174] on span "16" at bounding box center [863, 171] width 23 height 14
click at [950, 283] on span "Ajouter au panier" at bounding box center [944, 278] width 68 height 10
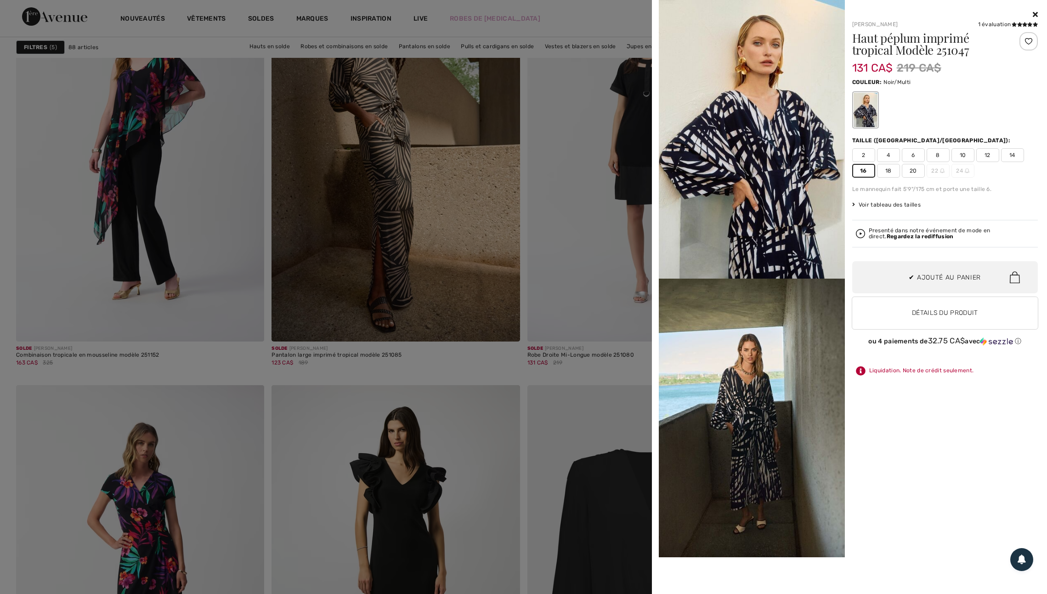
scroll to position [0, 0]
click at [598, 293] on div at bounding box center [523, 297] width 1047 height 594
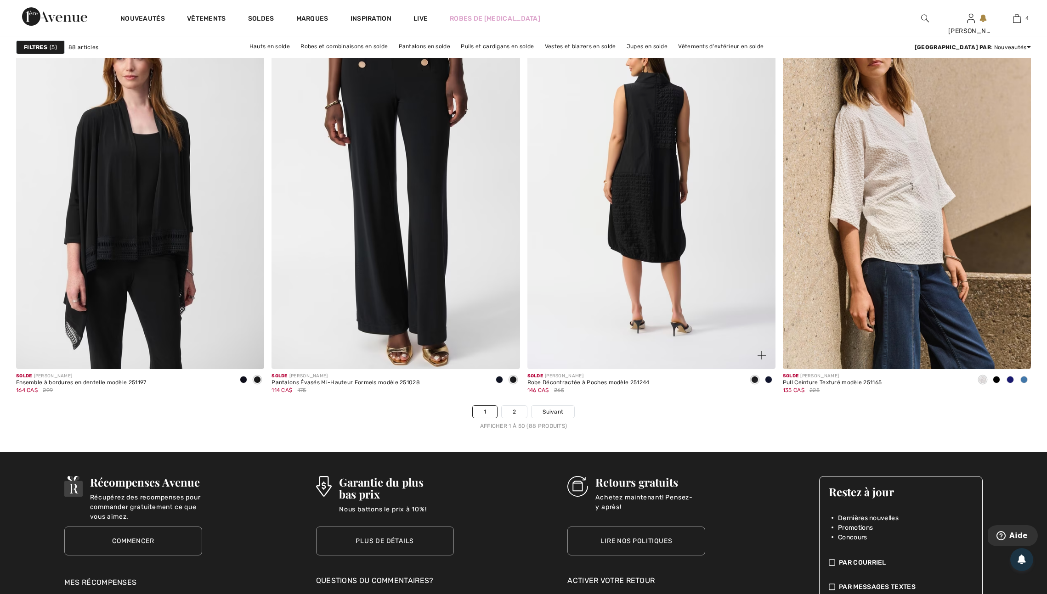
scroll to position [6140, 0]
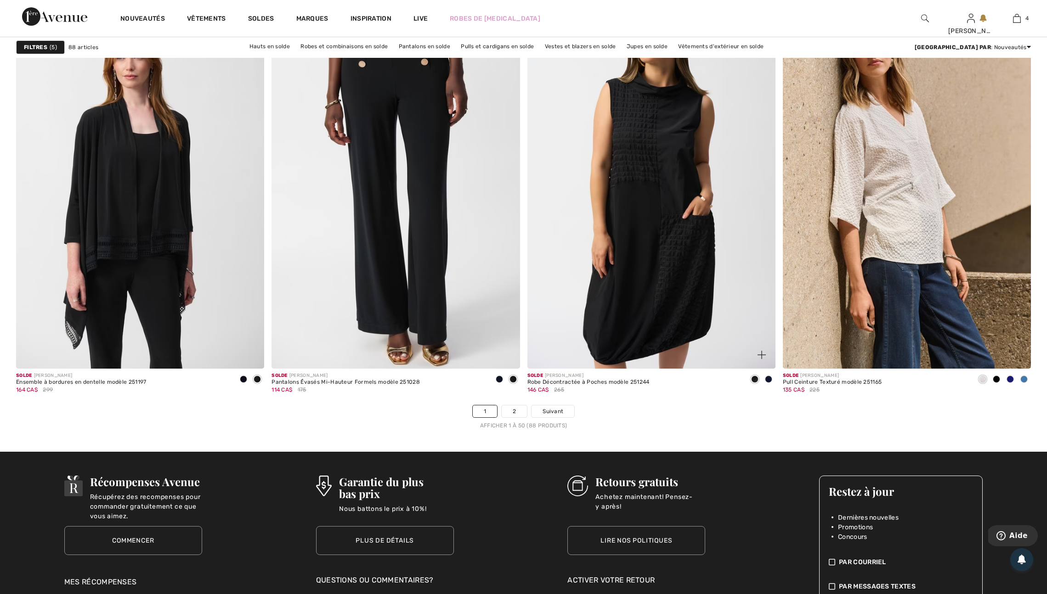
click at [770, 383] on span at bounding box center [768, 379] width 7 height 7
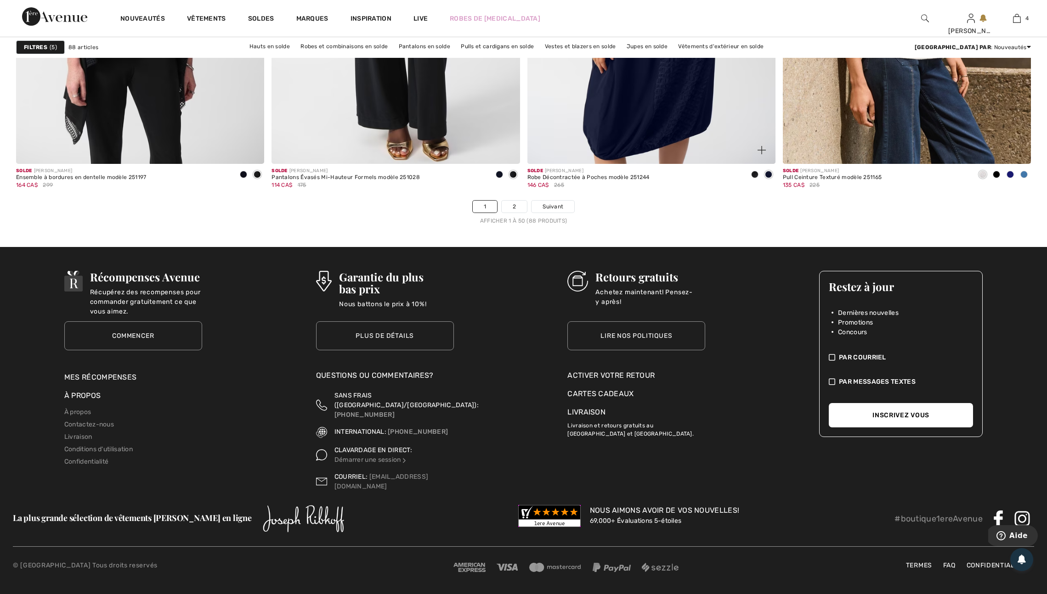
scroll to position [6386, 0]
click at [518, 205] on link "2" at bounding box center [514, 207] width 25 height 12
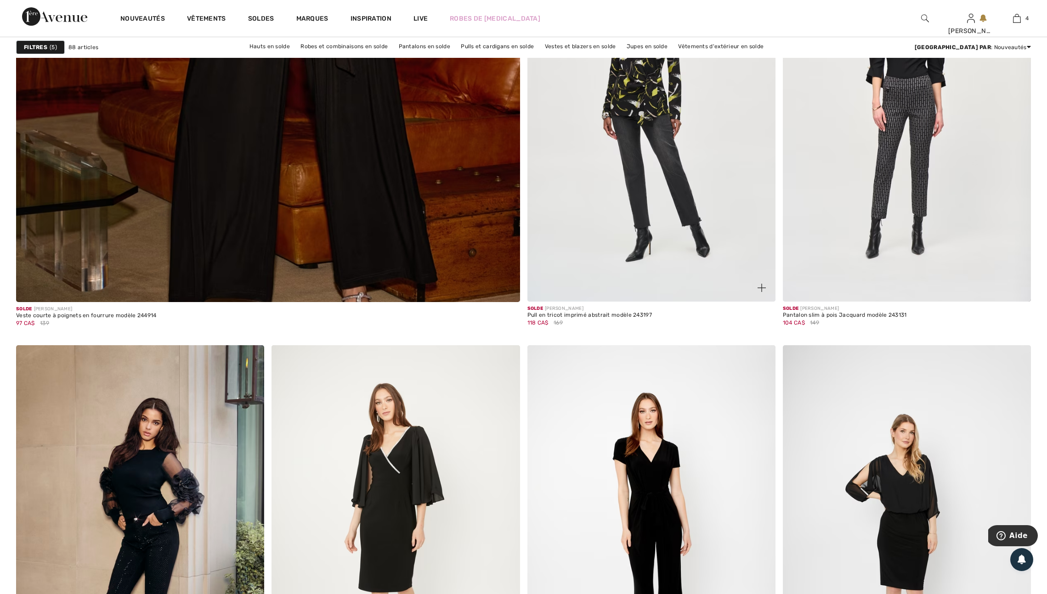
scroll to position [3901, 0]
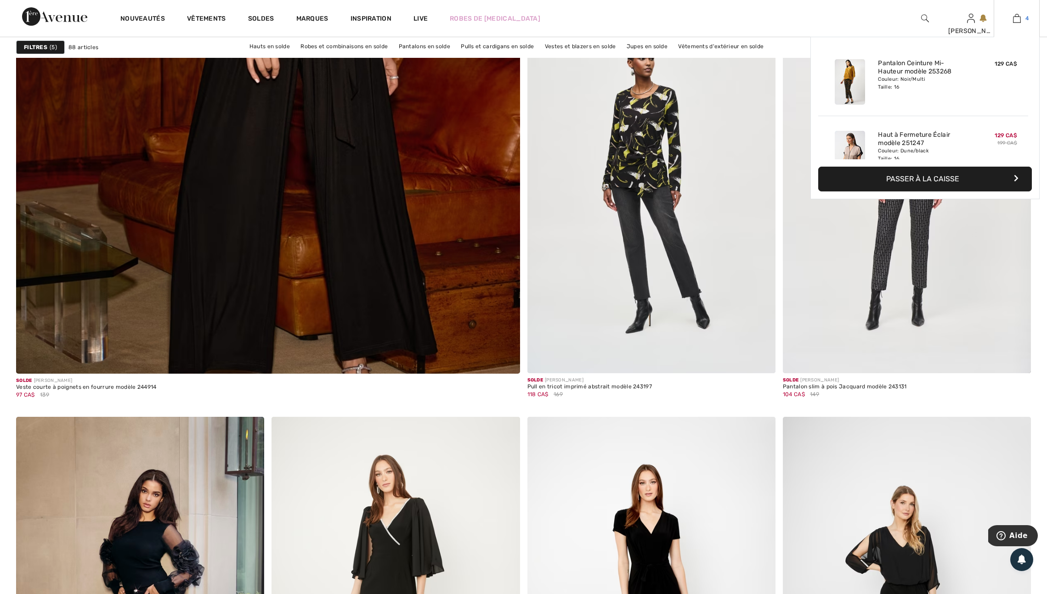
click at [1020, 17] on link "4" at bounding box center [1016, 18] width 45 height 11
